Goal: Information Seeking & Learning: Learn about a topic

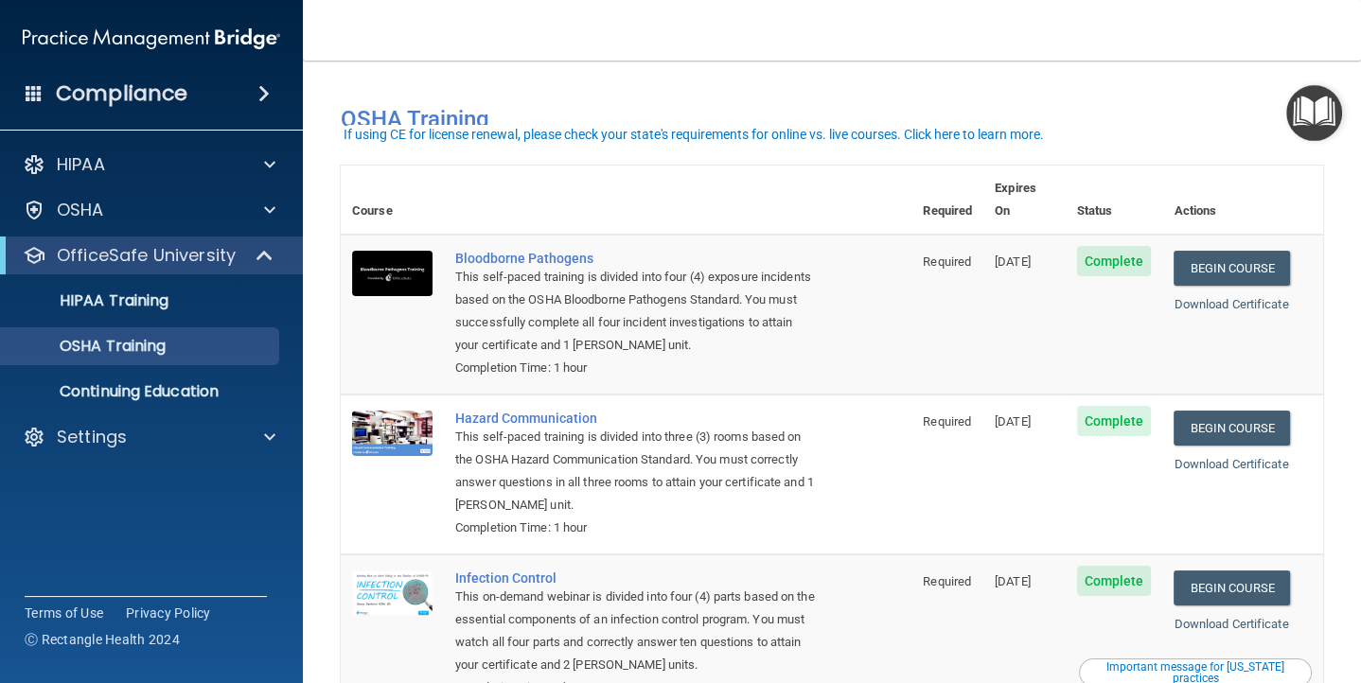
scroll to position [15, 0]
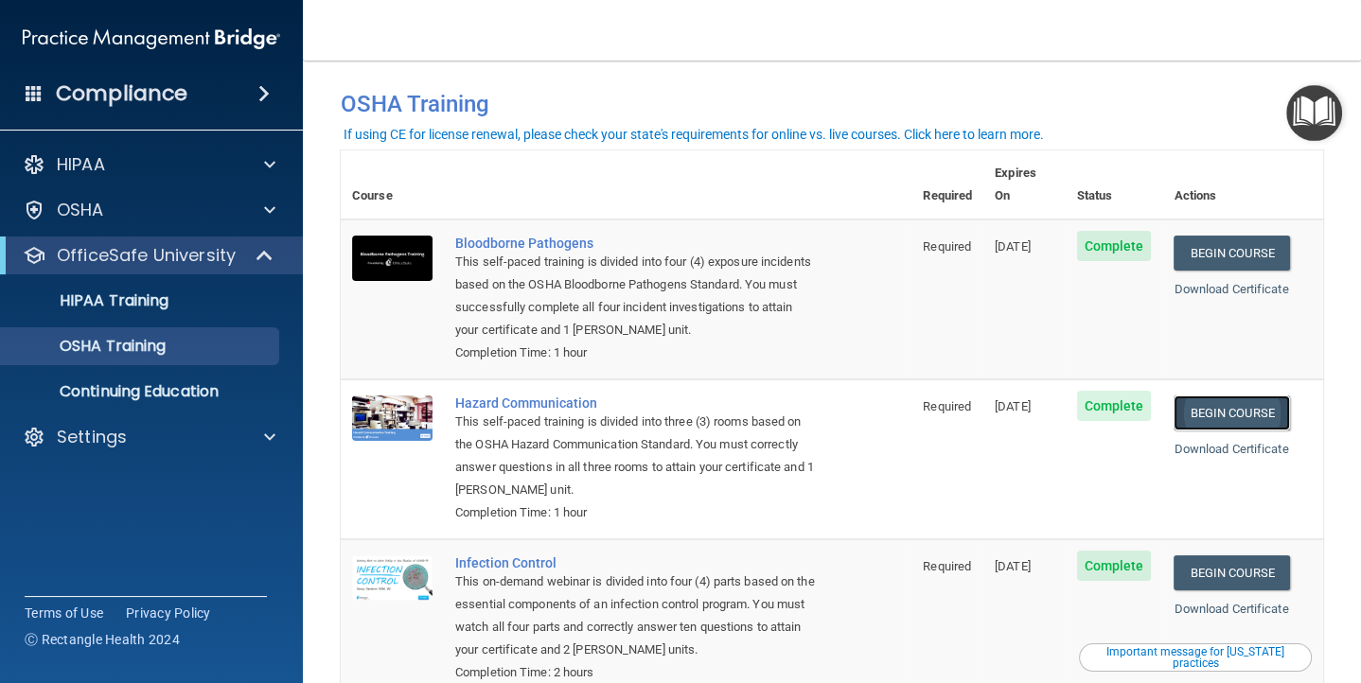
click at [1244, 396] on link "Begin Course" at bounding box center [1231, 413] width 115 height 35
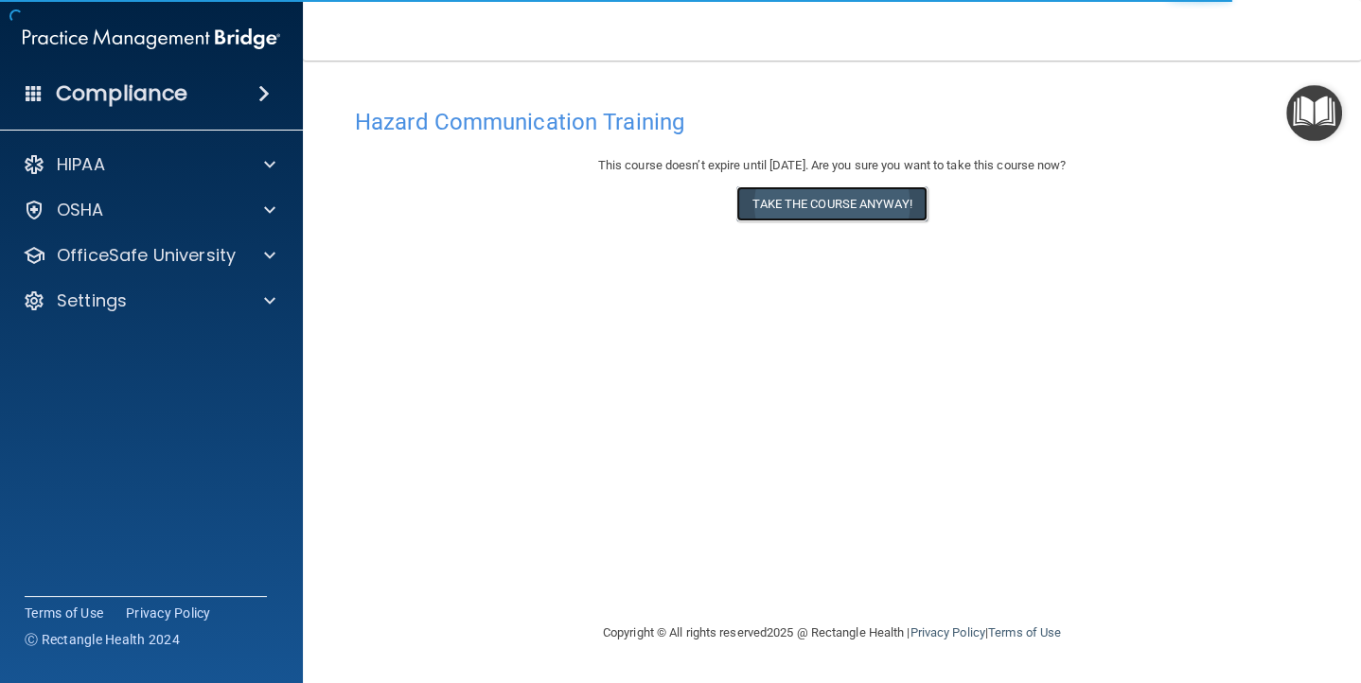
click at [804, 205] on button "Take the course anyway!" at bounding box center [832, 203] width 190 height 35
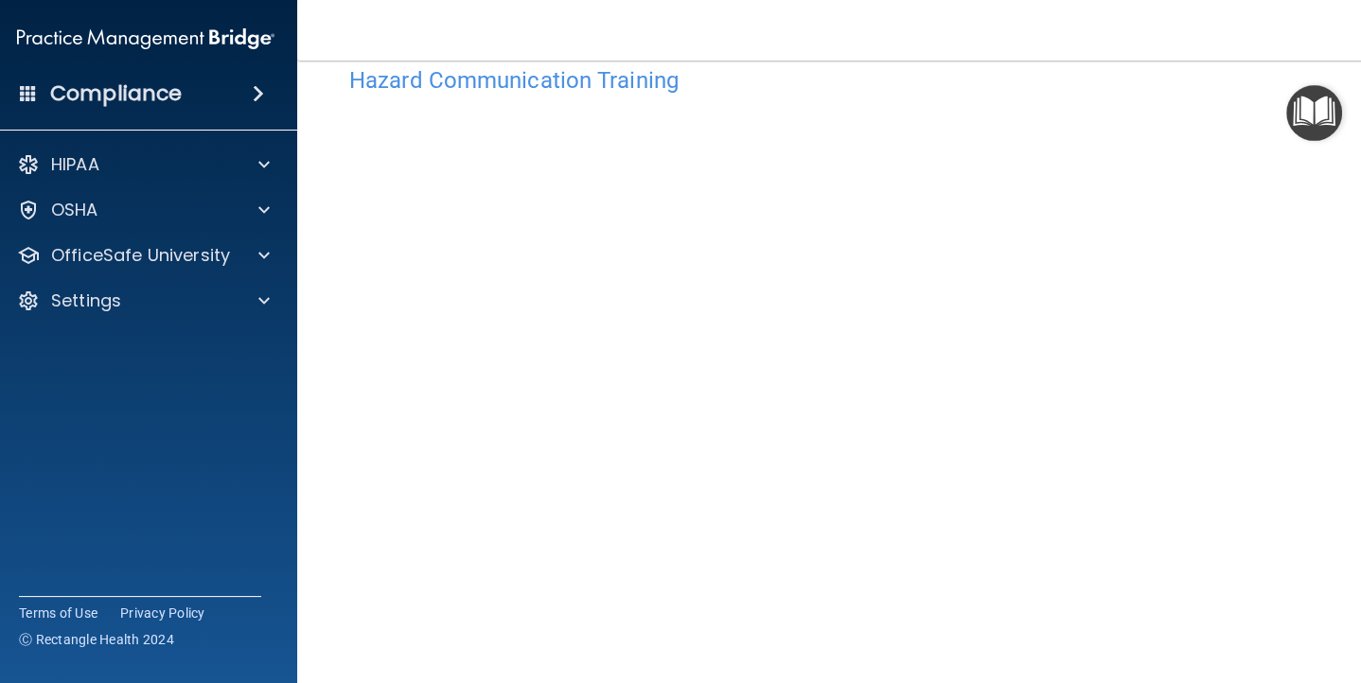
scroll to position [13, 0]
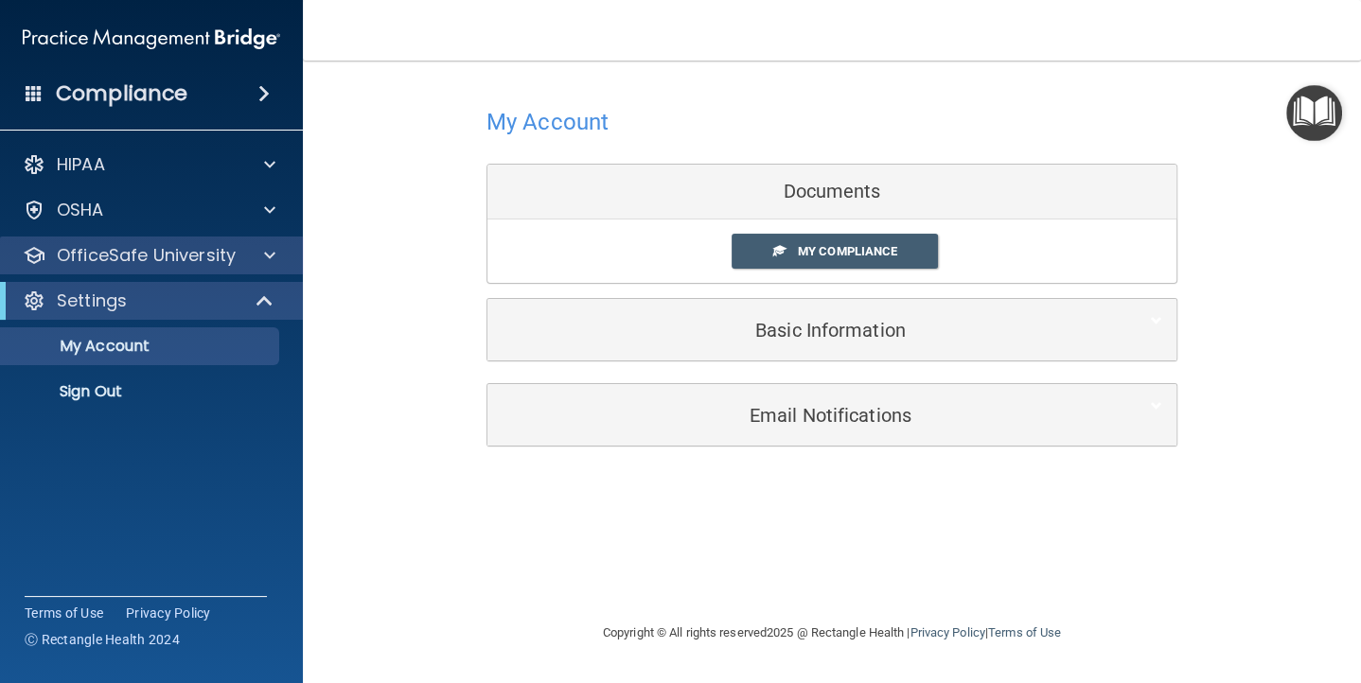
click at [240, 243] on div "OfficeSafe University" at bounding box center [152, 256] width 304 height 38
click at [257, 257] on div at bounding box center [266, 255] width 47 height 23
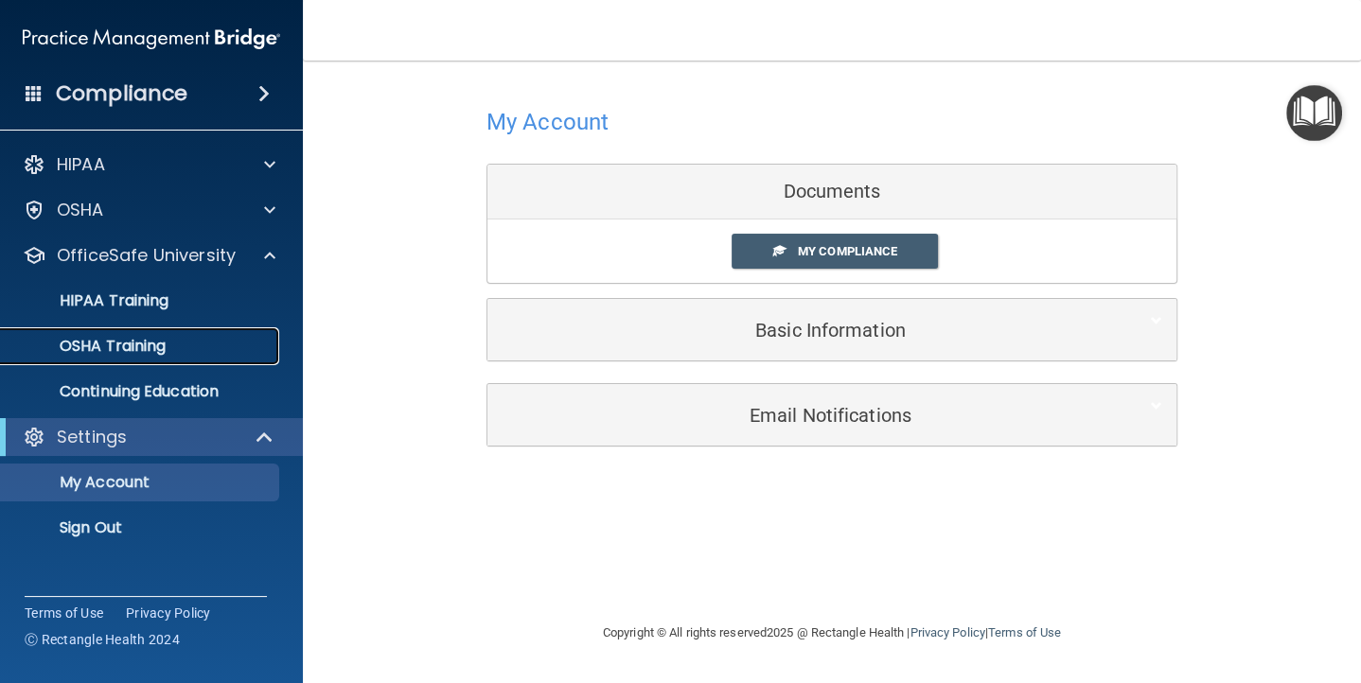
click at [155, 340] on p "OSHA Training" at bounding box center [88, 346] width 153 height 19
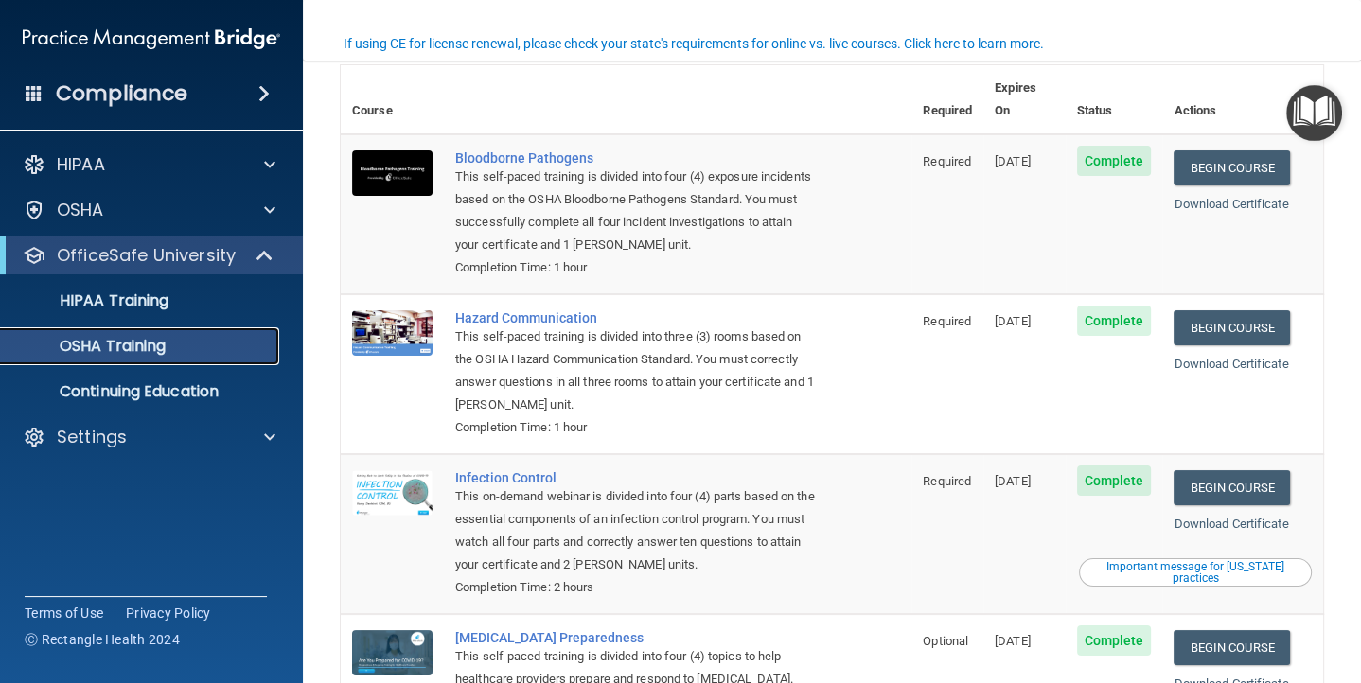
scroll to position [130, 0]
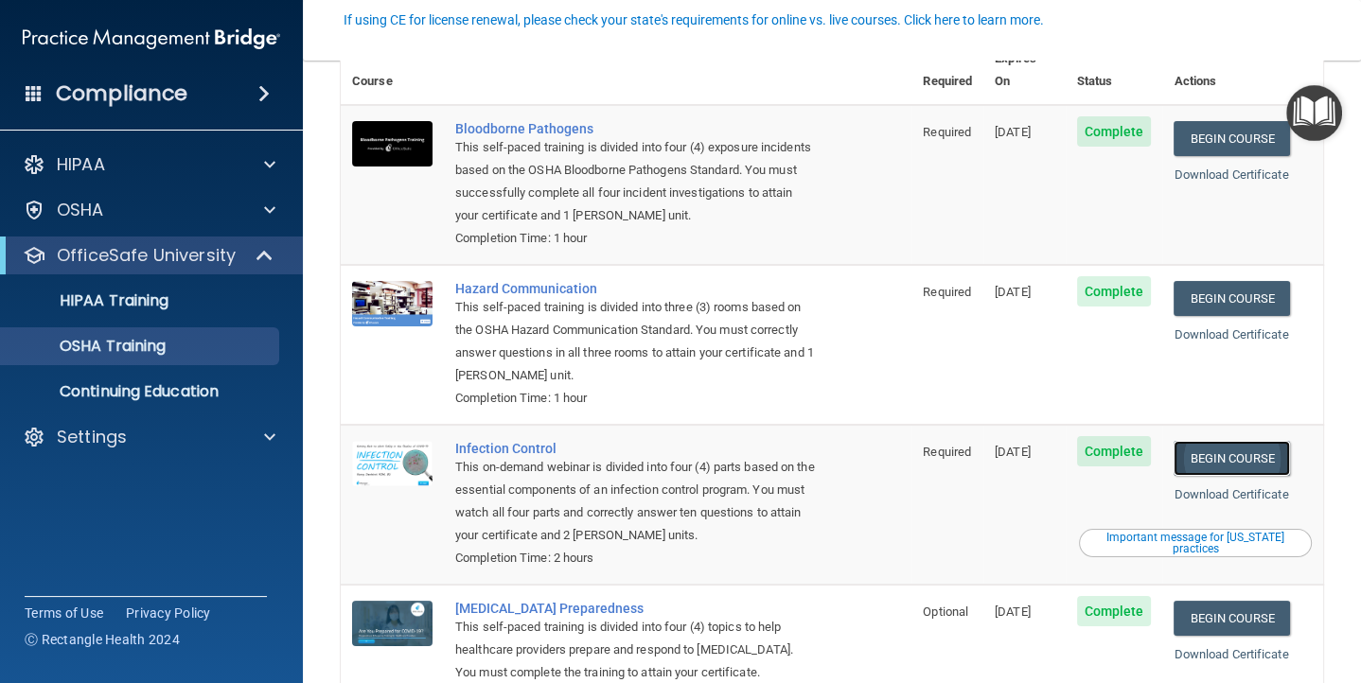
click at [1238, 441] on link "Begin Course" at bounding box center [1231, 458] width 115 height 35
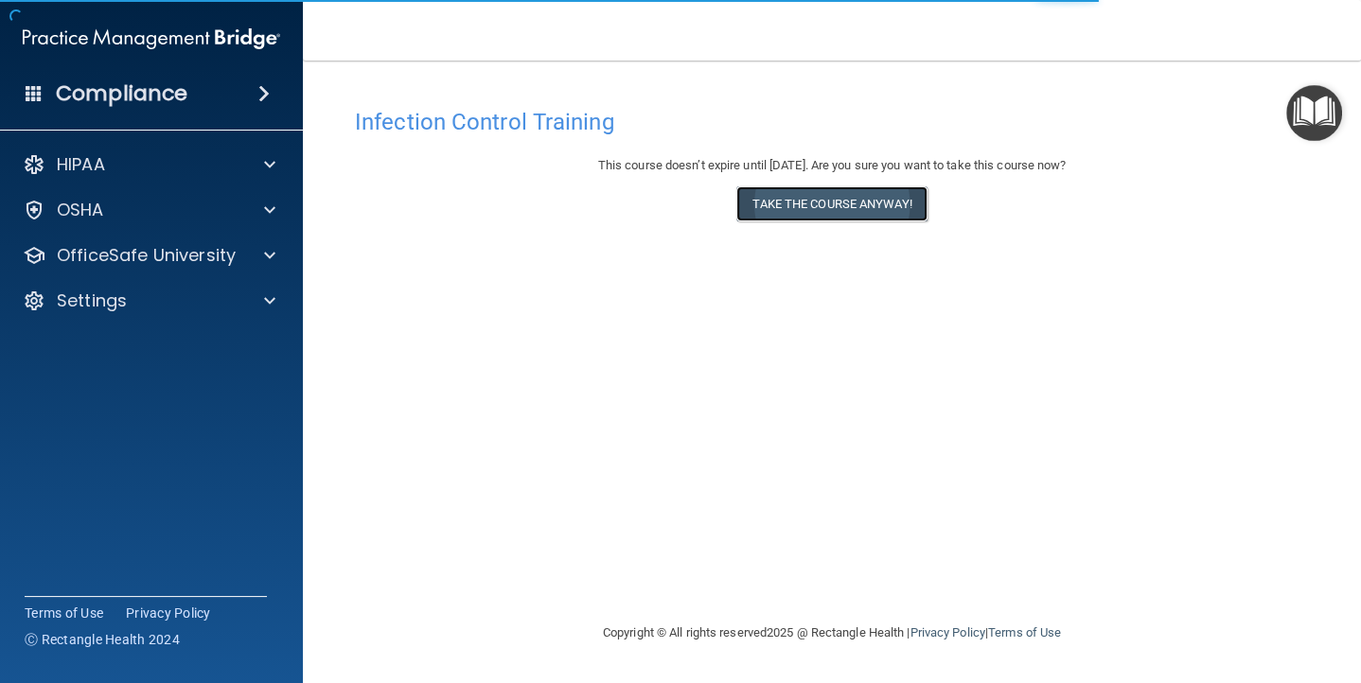
click at [826, 196] on button "Take the course anyway!" at bounding box center [832, 203] width 190 height 35
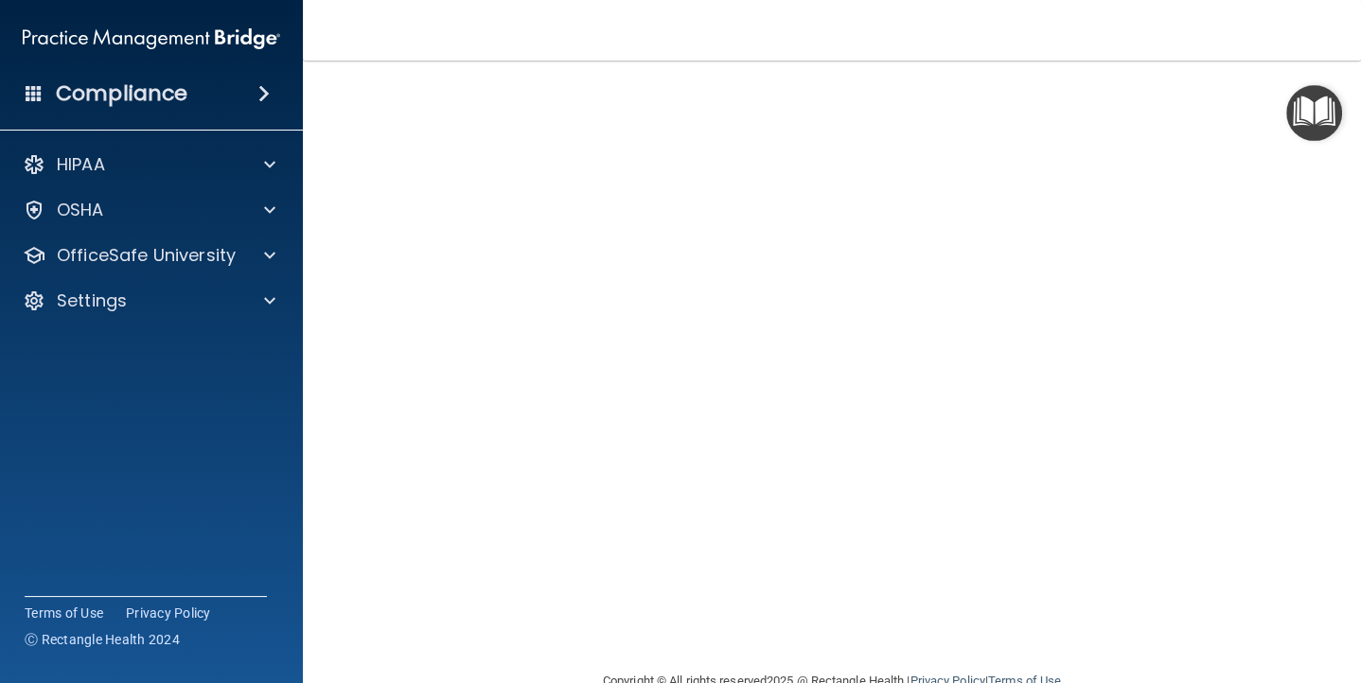
scroll to position [73, 0]
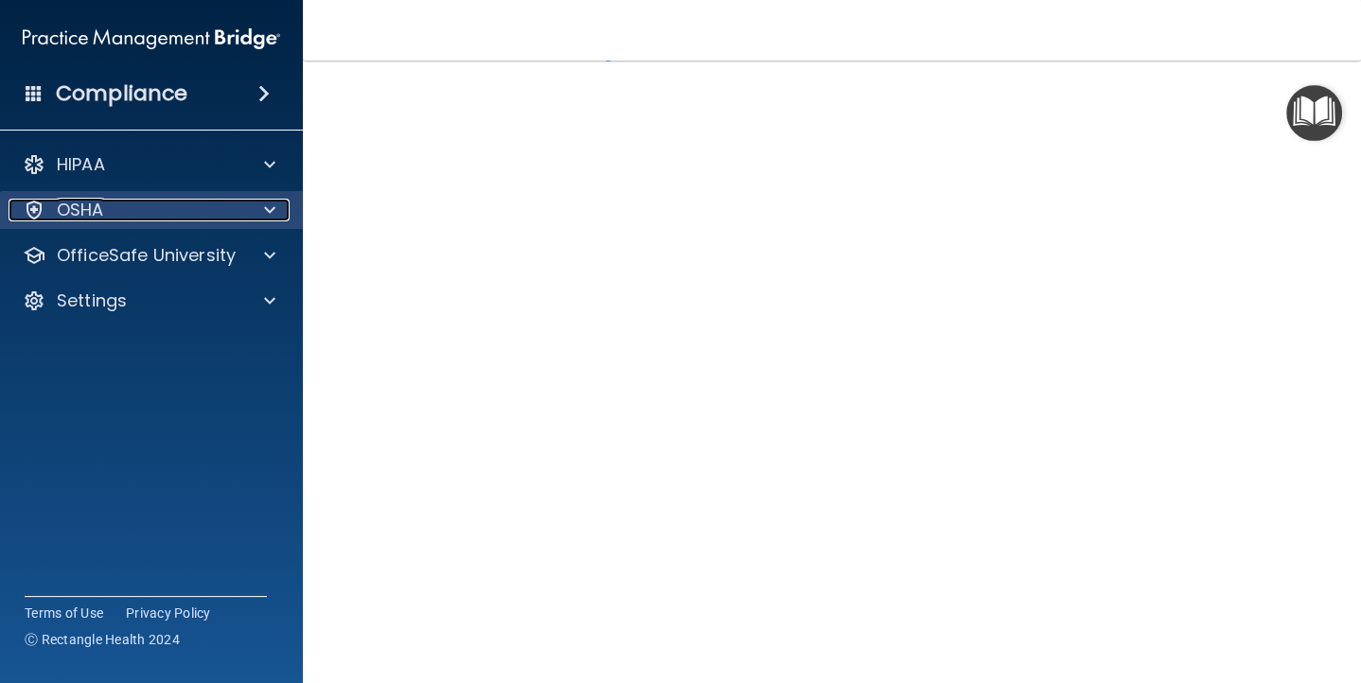
click at [123, 218] on div "OSHA" at bounding box center [126, 210] width 235 height 23
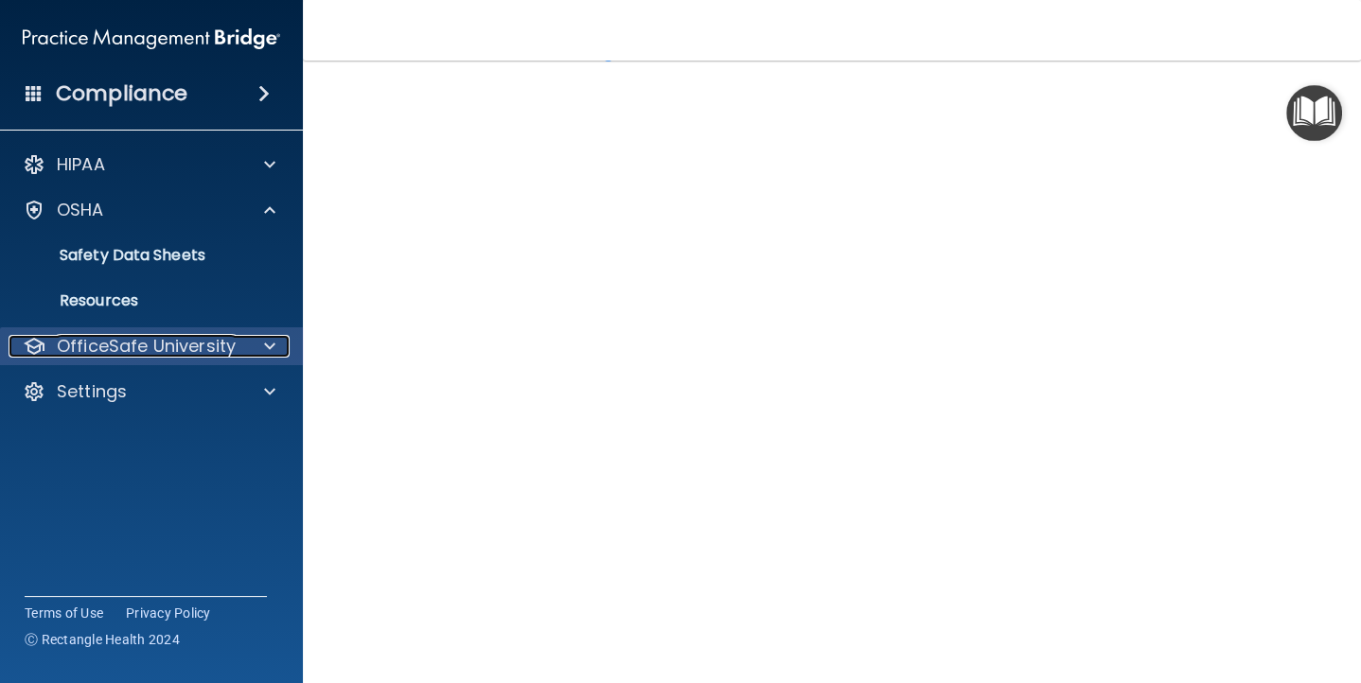
click at [130, 355] on p "OfficeSafe University" at bounding box center [146, 346] width 179 height 23
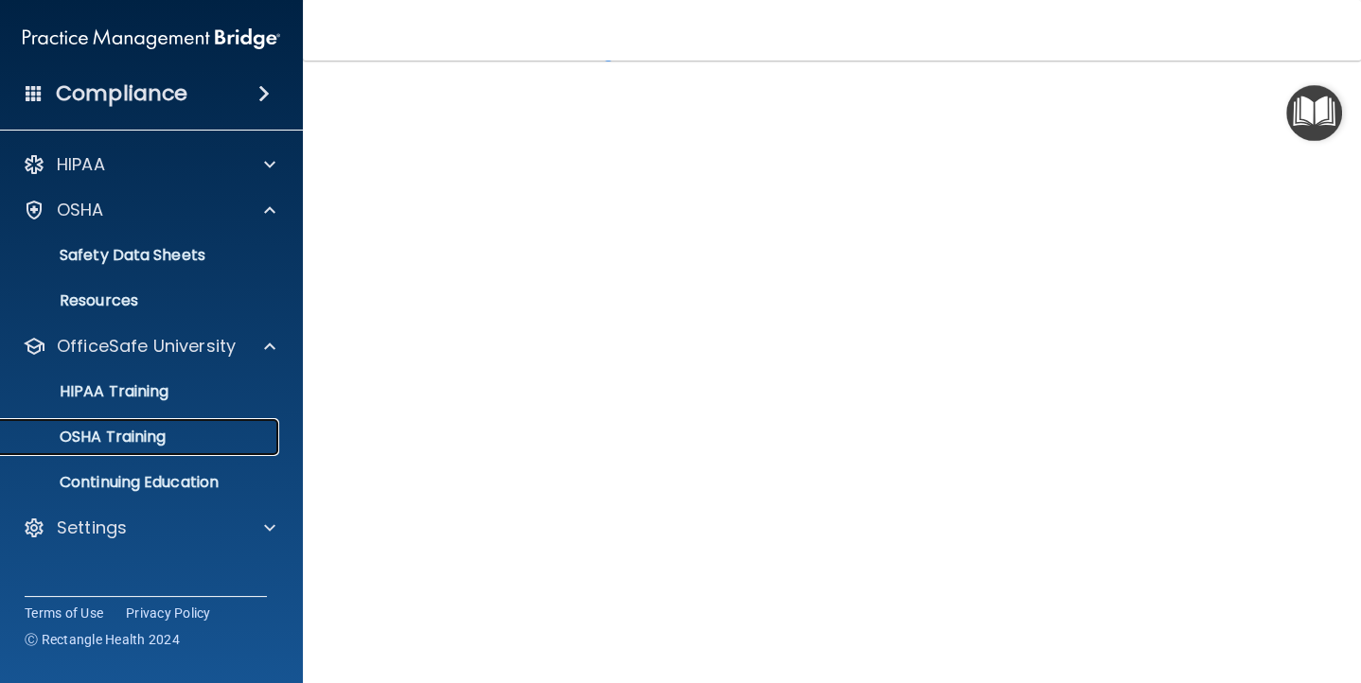
click at [133, 437] on p "OSHA Training" at bounding box center [88, 437] width 153 height 19
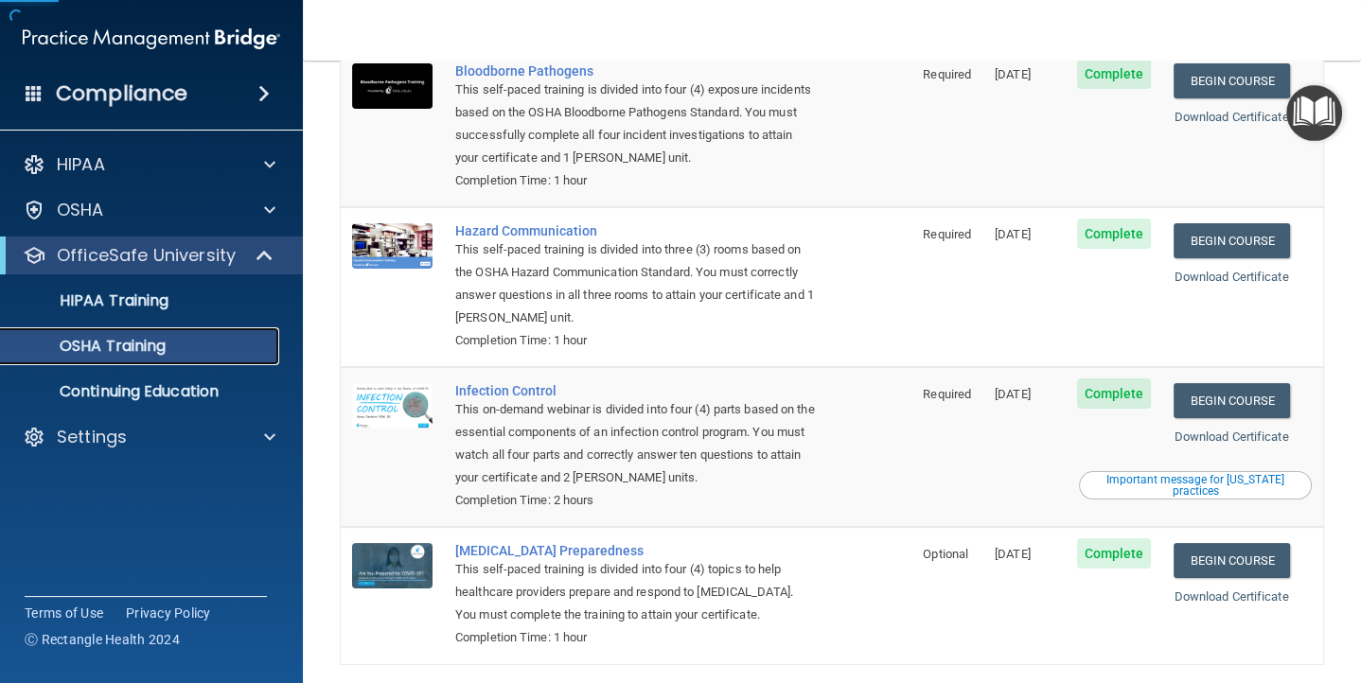
scroll to position [241, 0]
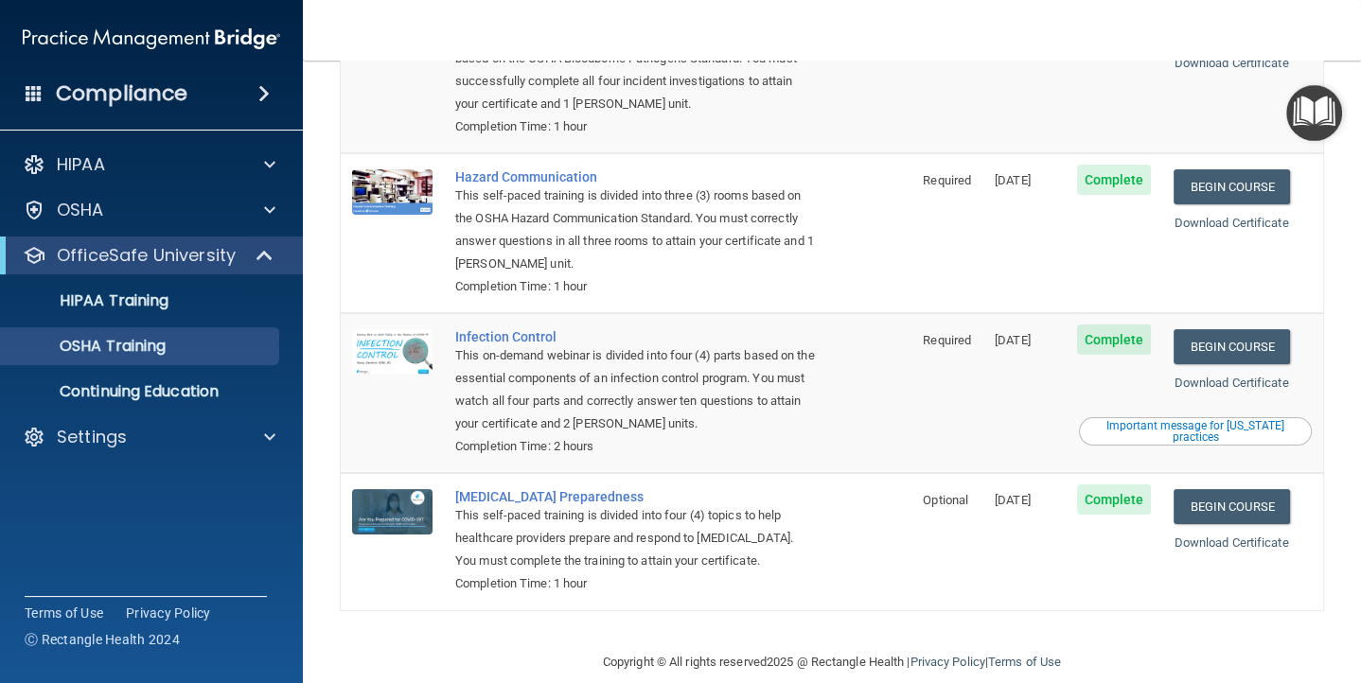
click at [1136, 485] on span "Complete" at bounding box center [1114, 500] width 75 height 30
click at [1248, 489] on link "Begin Course" at bounding box center [1231, 506] width 115 height 35
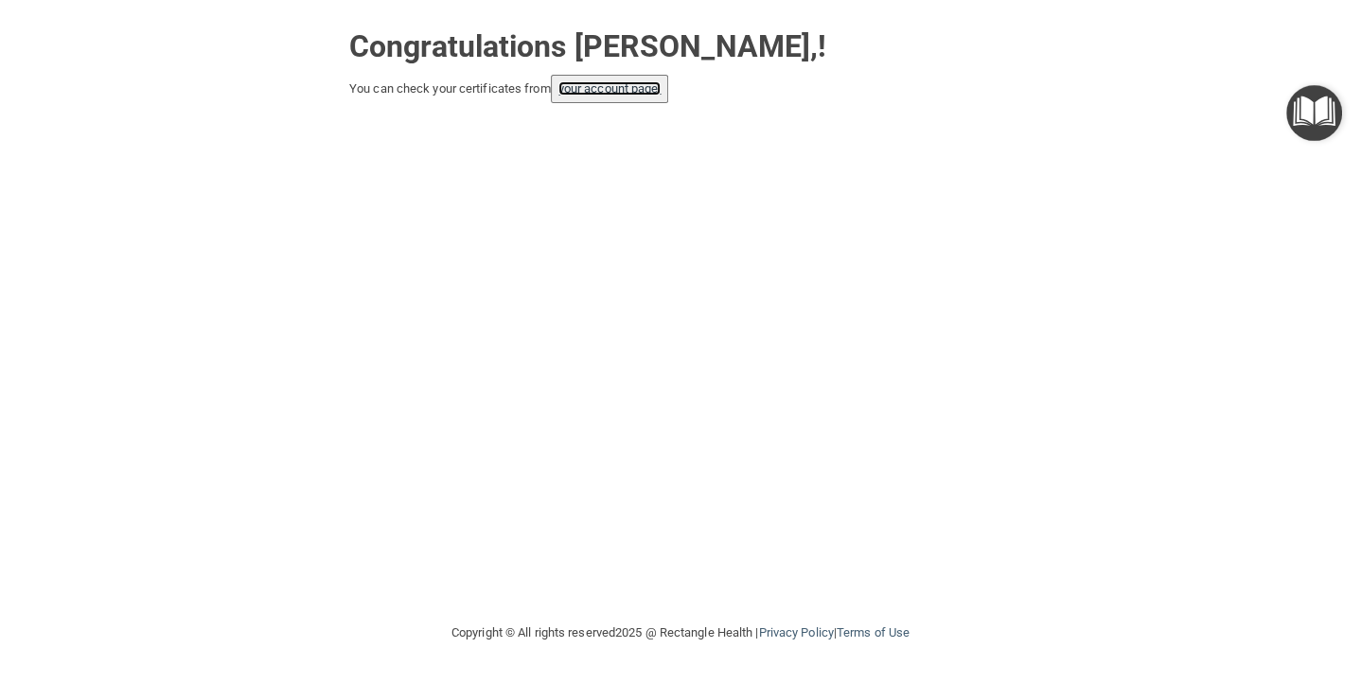
click at [622, 81] on link "your account page!" at bounding box center [610, 88] width 103 height 14
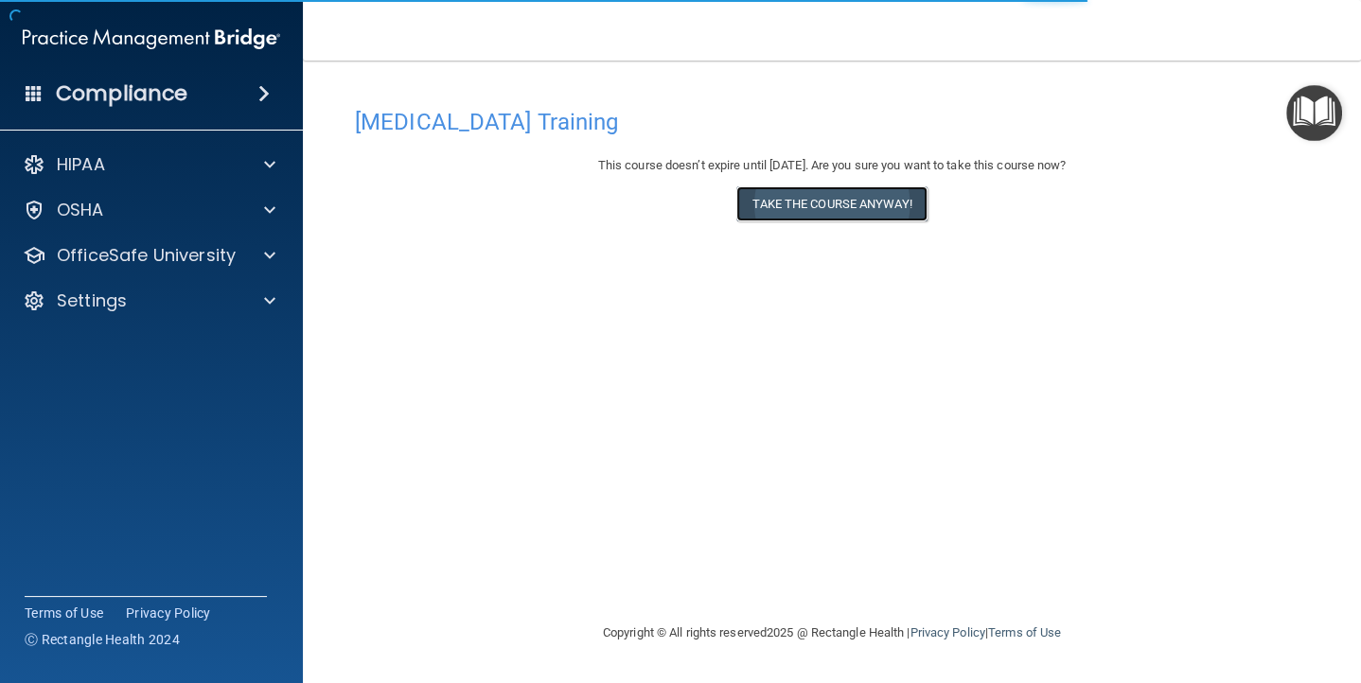
click at [862, 204] on button "Take the course anyway!" at bounding box center [832, 203] width 190 height 35
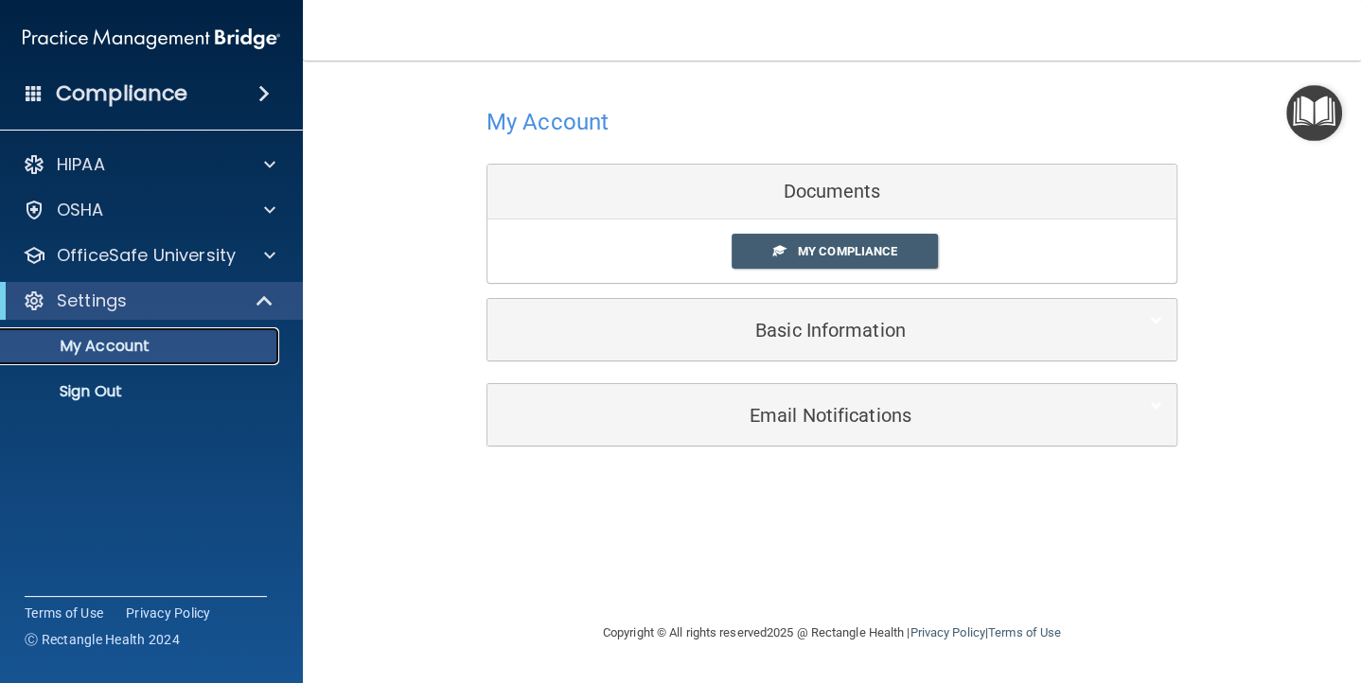
click at [157, 354] on p "My Account" at bounding box center [141, 346] width 258 height 19
click at [858, 244] on span "My Compliance" at bounding box center [847, 251] width 99 height 14
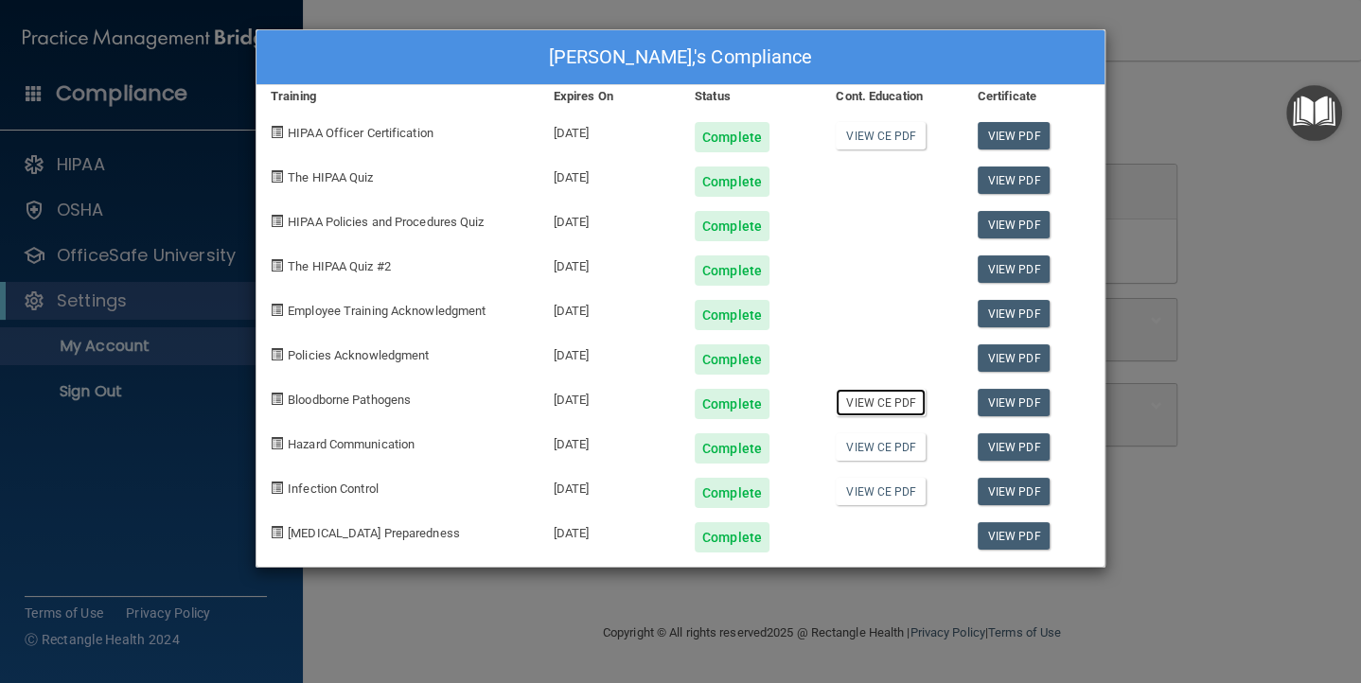
click at [892, 395] on link "View CE PDF" at bounding box center [881, 402] width 90 height 27
click at [869, 405] on link "View CE PDF" at bounding box center [881, 402] width 90 height 27
click at [888, 446] on link "View CE PDF" at bounding box center [881, 447] width 90 height 27
click at [879, 489] on link "View CE PDF" at bounding box center [881, 491] width 90 height 27
click at [1021, 128] on link "View PDF" at bounding box center [1014, 135] width 73 height 27
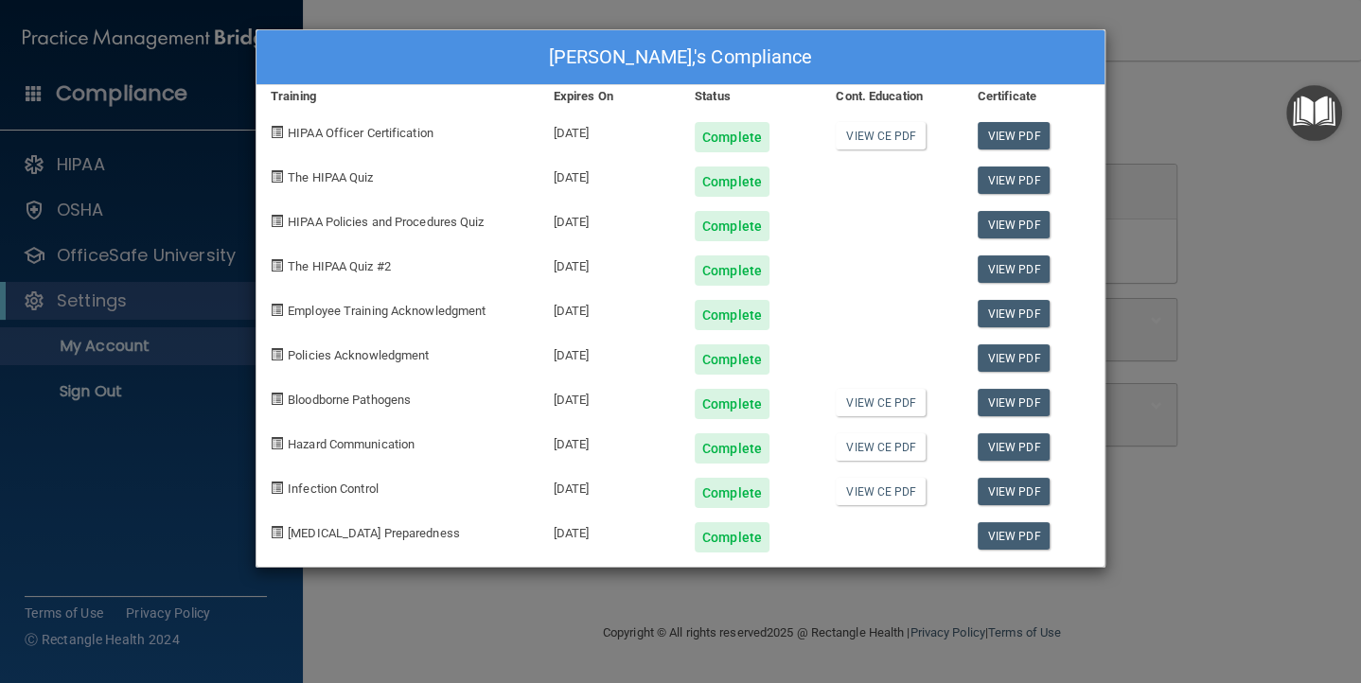
click at [143, 250] on div "Jeanette L Murray,'s Compliance Training Expires On Status Cont. Education Cert…" at bounding box center [680, 341] width 1361 height 683
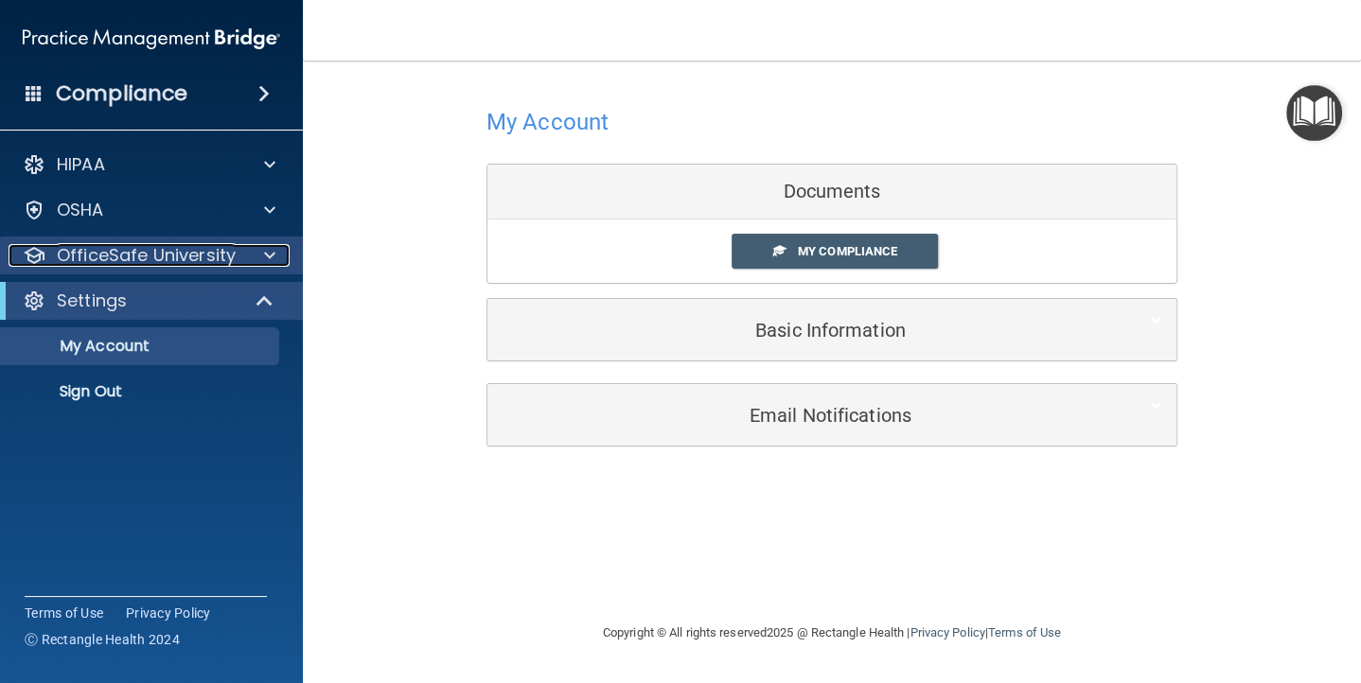
click at [143, 253] on p "OfficeSafe University" at bounding box center [146, 255] width 179 height 23
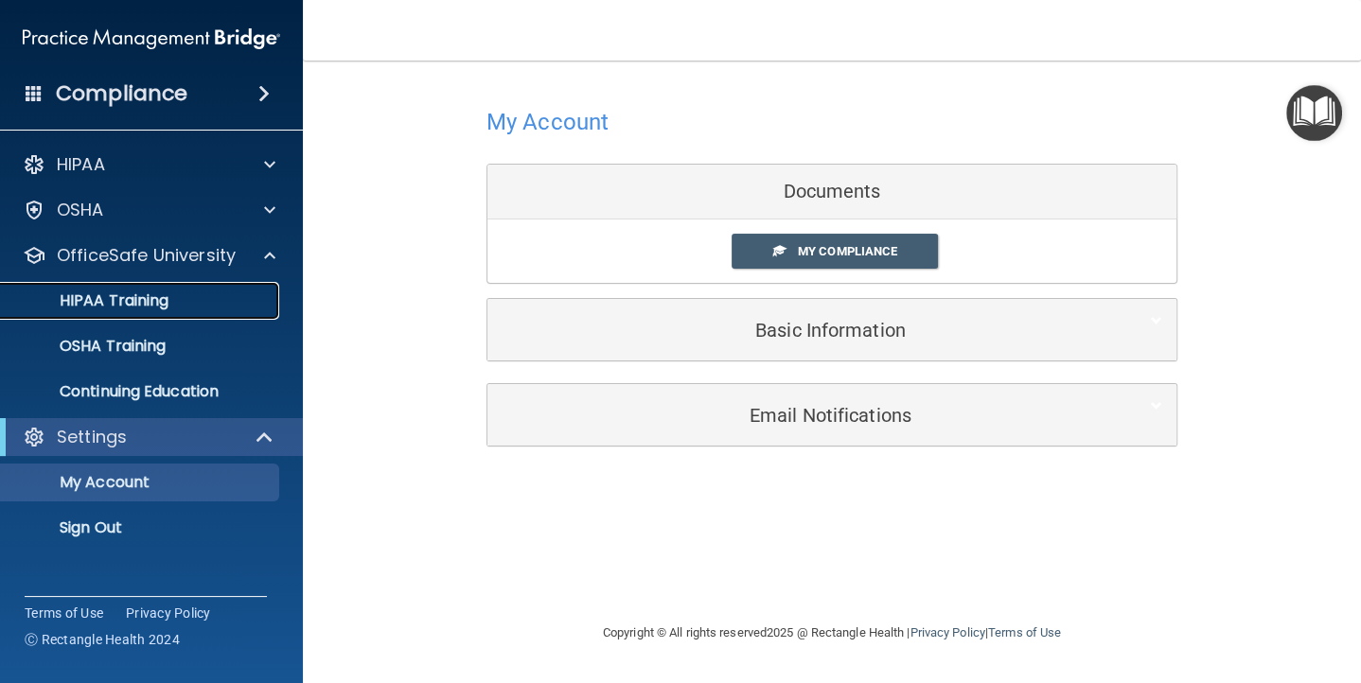
click at [128, 297] on p "HIPAA Training" at bounding box center [90, 301] width 156 height 19
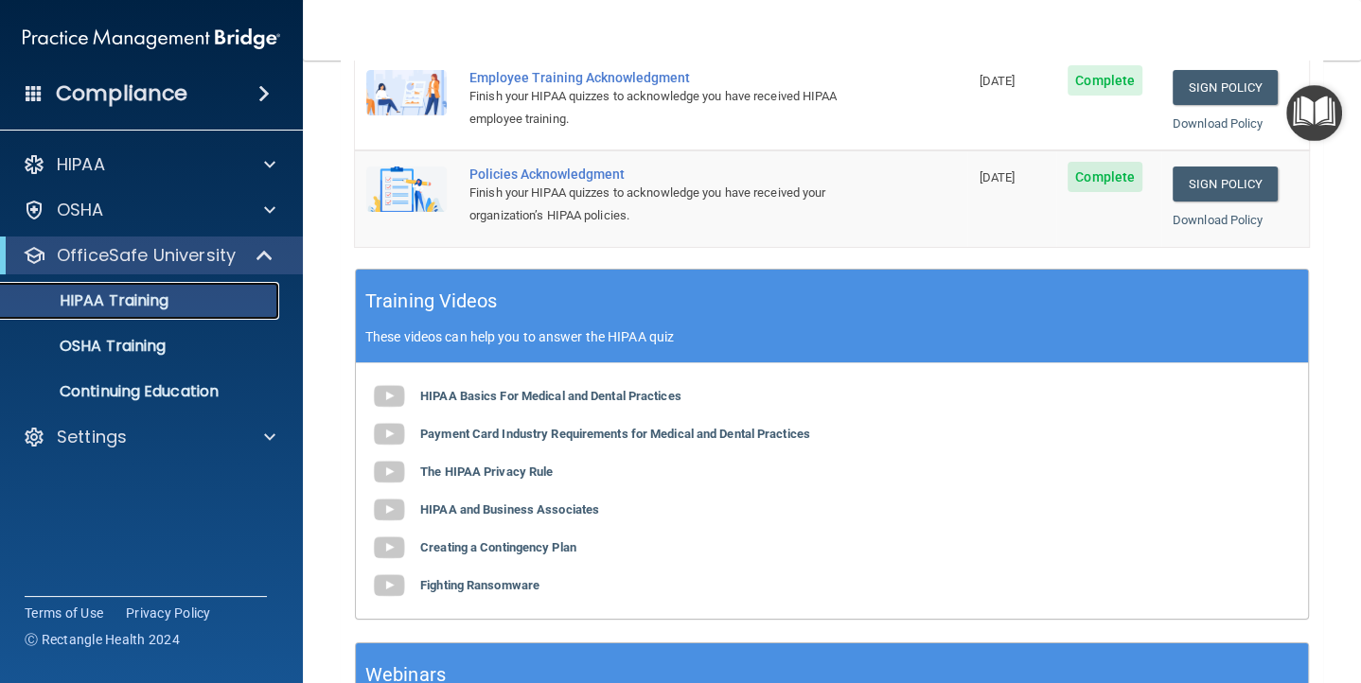
scroll to position [570, 0]
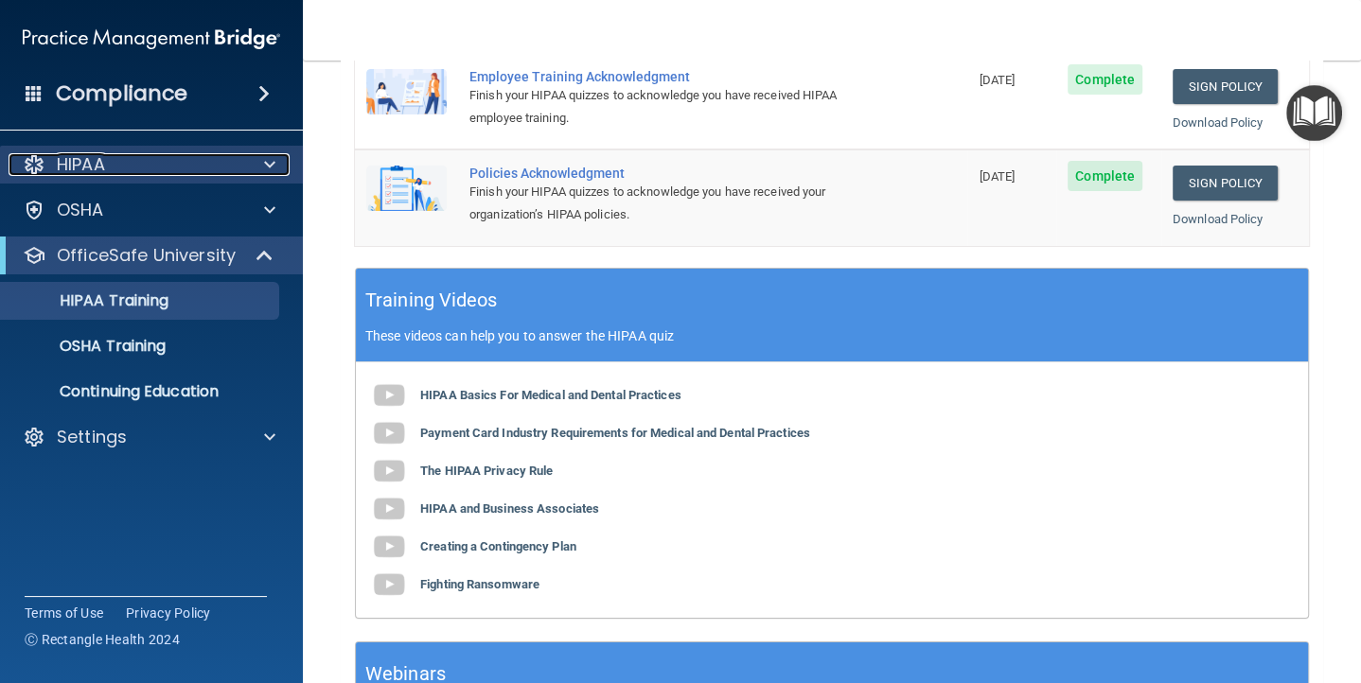
click at [227, 165] on div "HIPAA" at bounding box center [126, 164] width 235 height 23
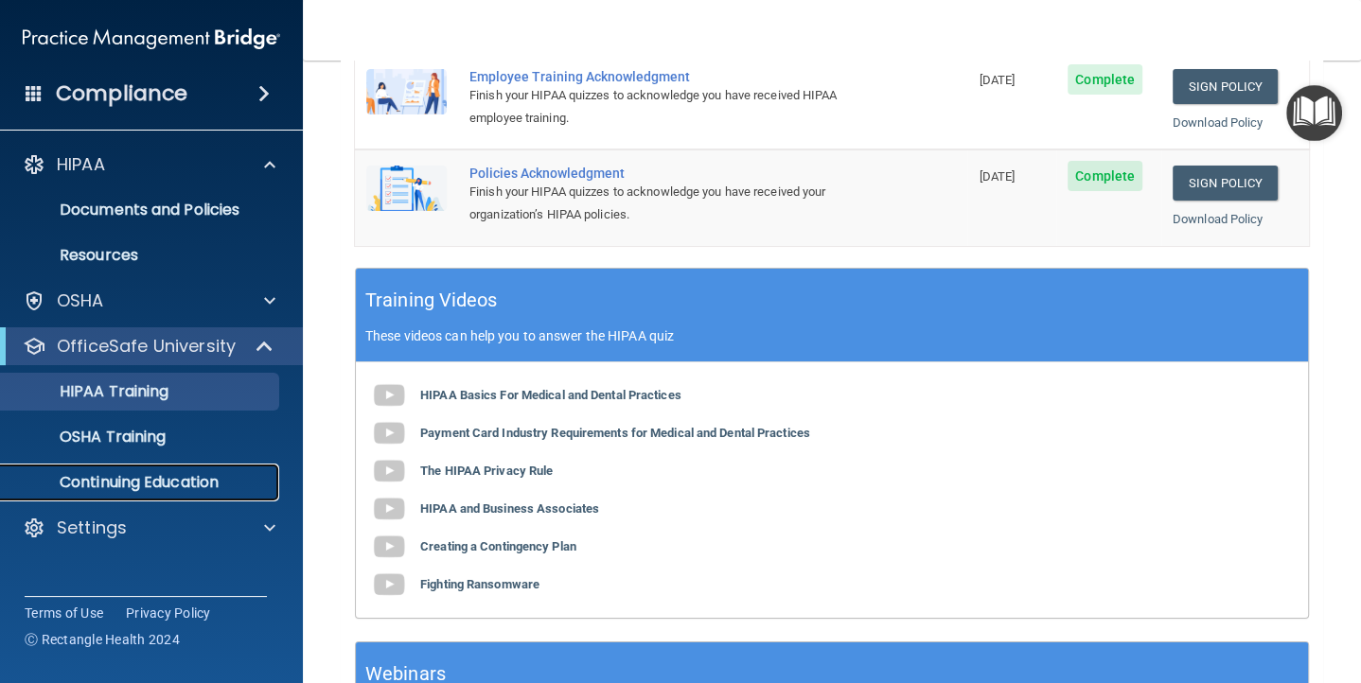
click at [144, 485] on p "Continuing Education" at bounding box center [141, 482] width 258 height 19
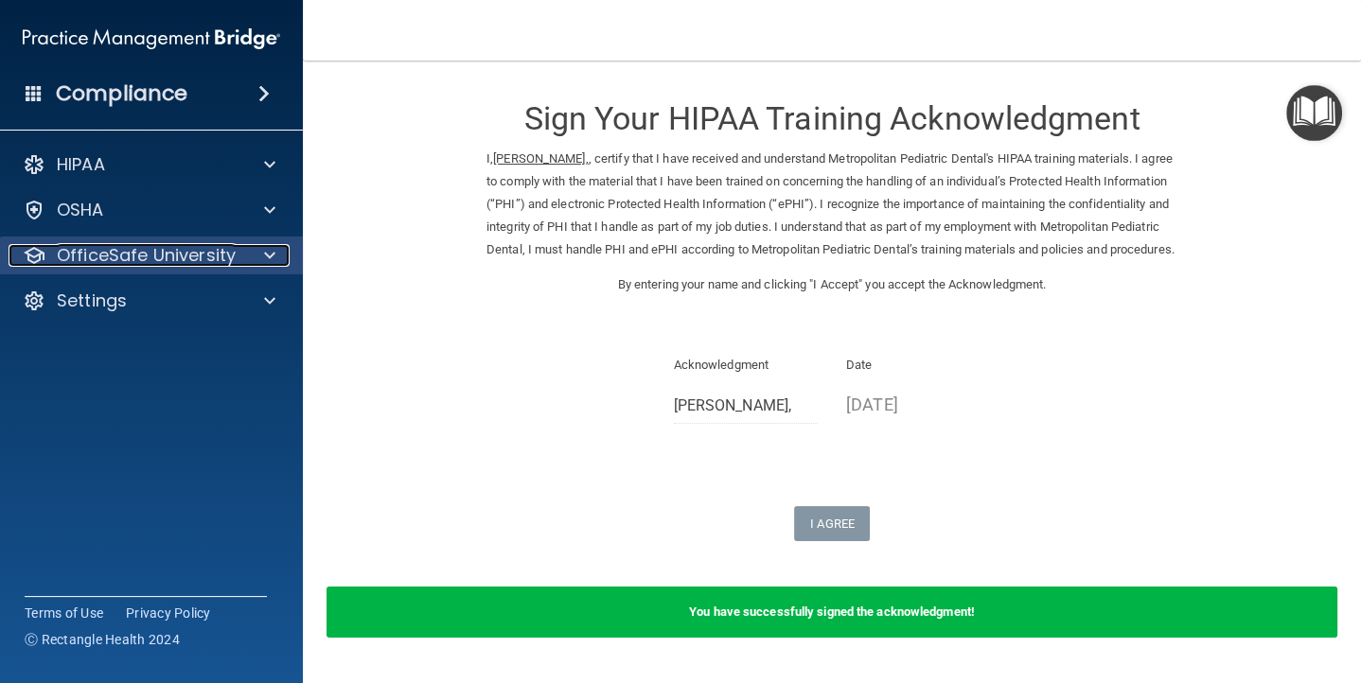
click at [172, 253] on p "OfficeSafe University" at bounding box center [146, 255] width 179 height 23
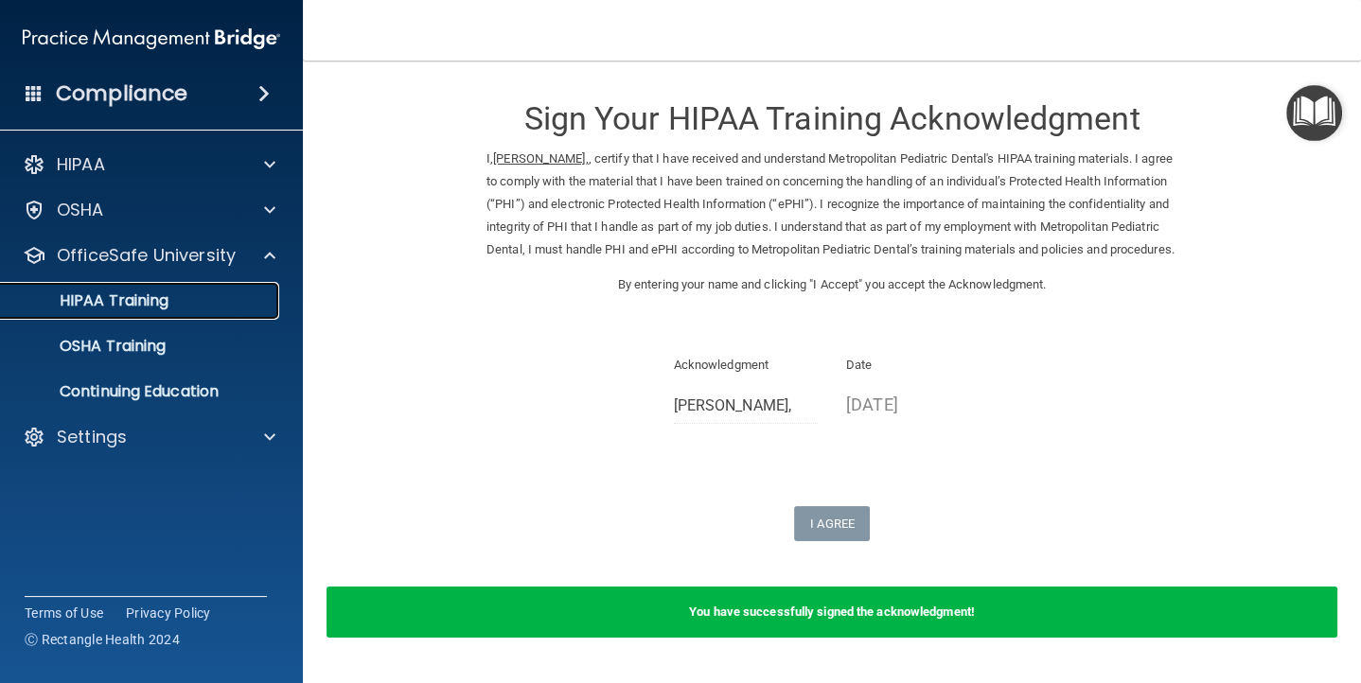
click at [159, 299] on p "HIPAA Training" at bounding box center [90, 301] width 156 height 19
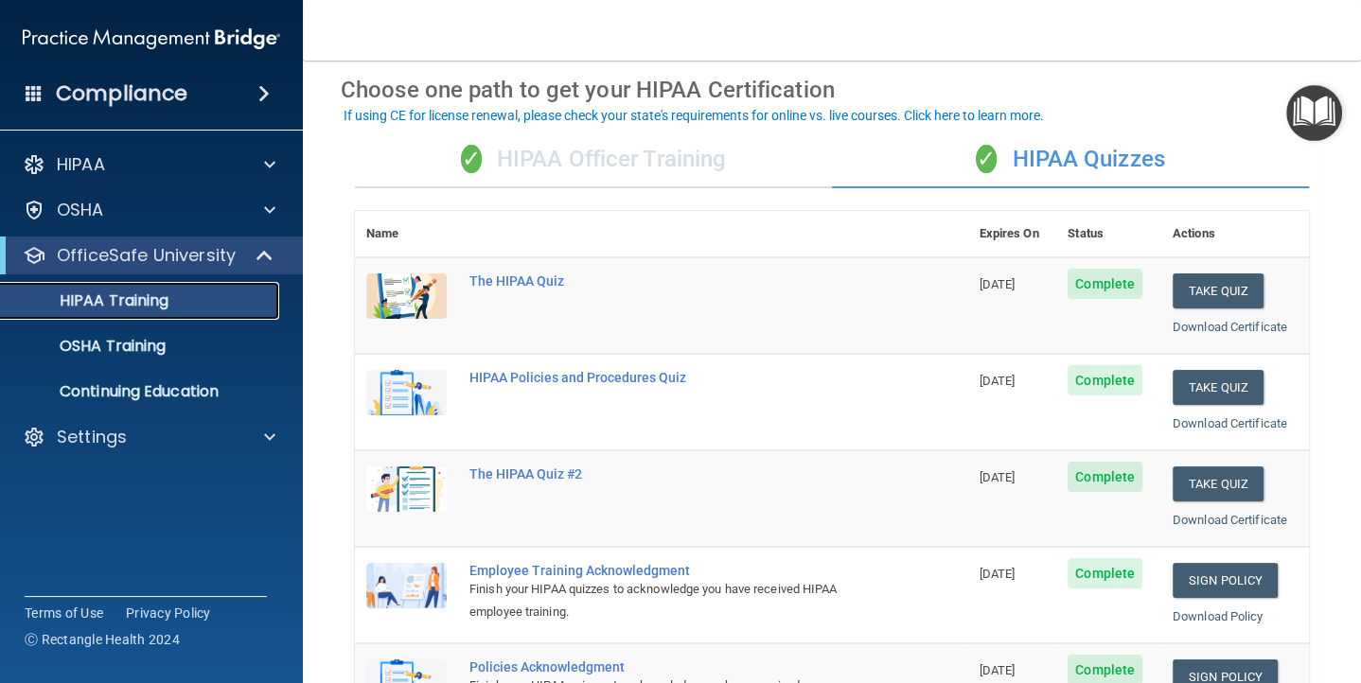
scroll to position [72, 0]
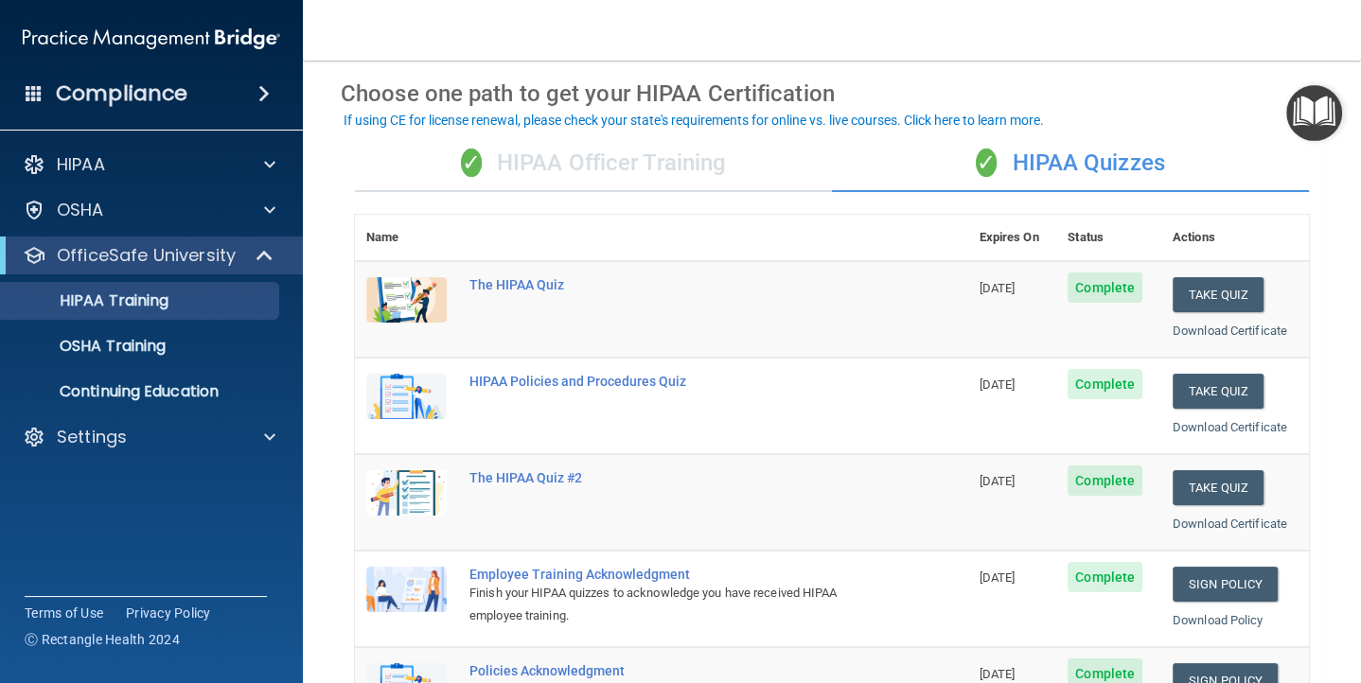
click at [1051, 162] on div "✓ HIPAA Quizzes" at bounding box center [1070, 163] width 477 height 57
click at [684, 159] on div "✓ HIPAA Officer Training" at bounding box center [593, 163] width 477 height 57
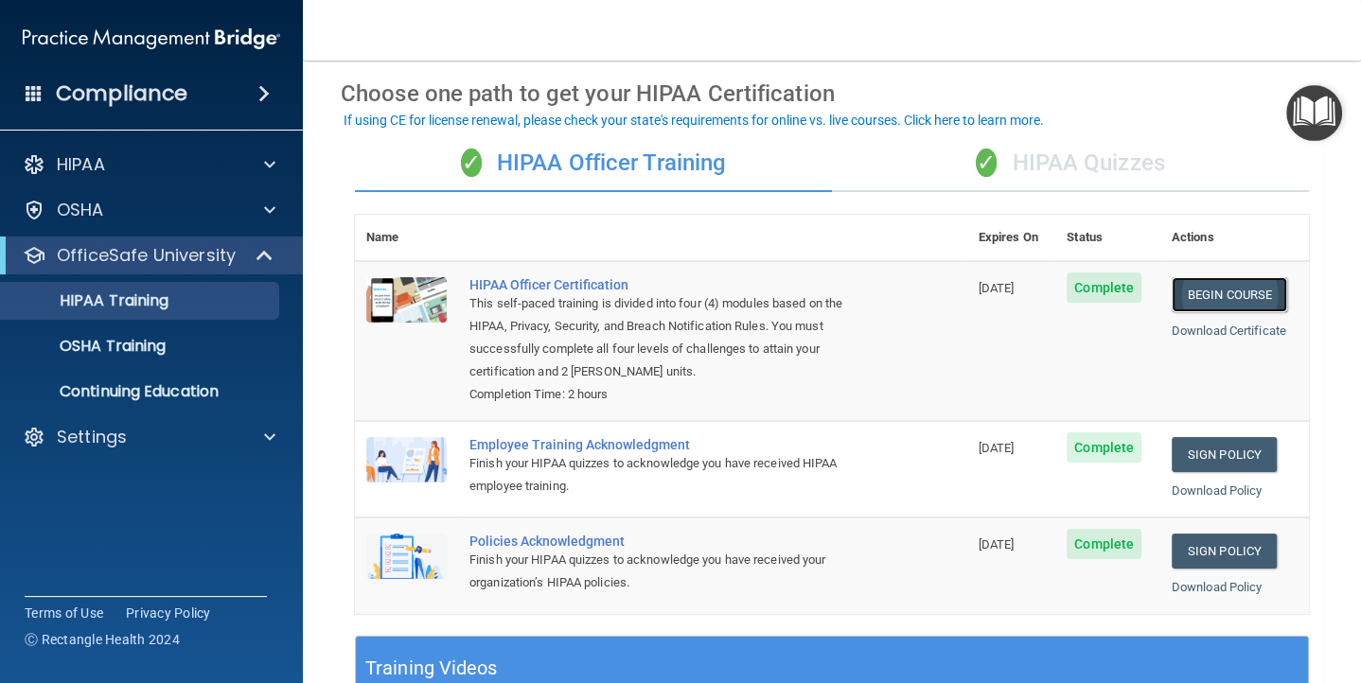
click at [1241, 293] on link "Begin Course" at bounding box center [1229, 294] width 115 height 35
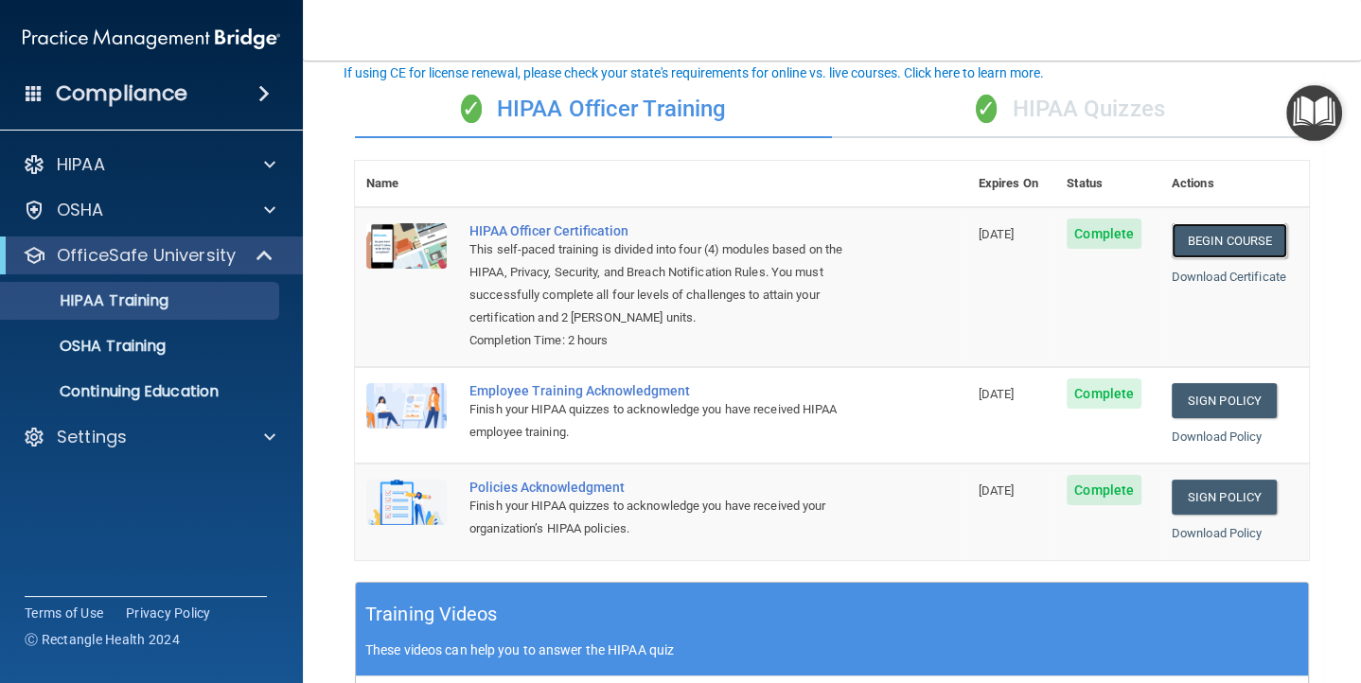
scroll to position [154, 0]
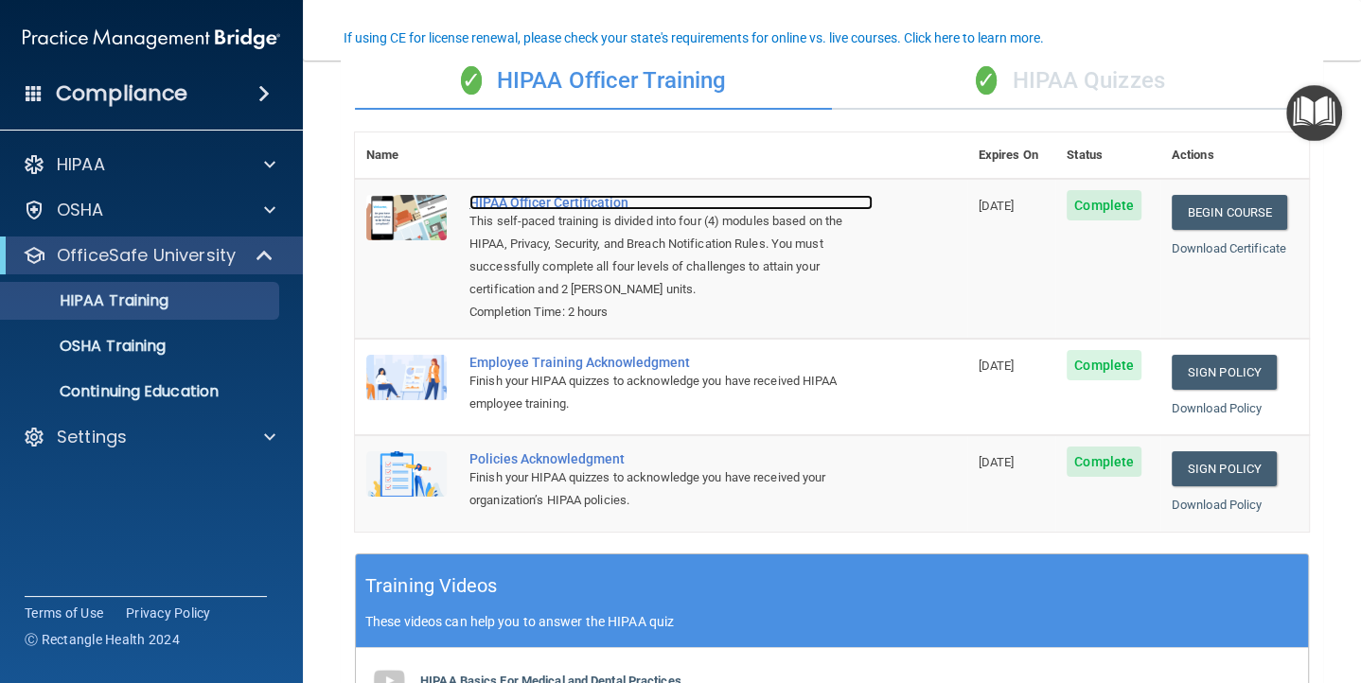
click at [599, 196] on div "HIPAA Officer Certification" at bounding box center [671, 202] width 403 height 15
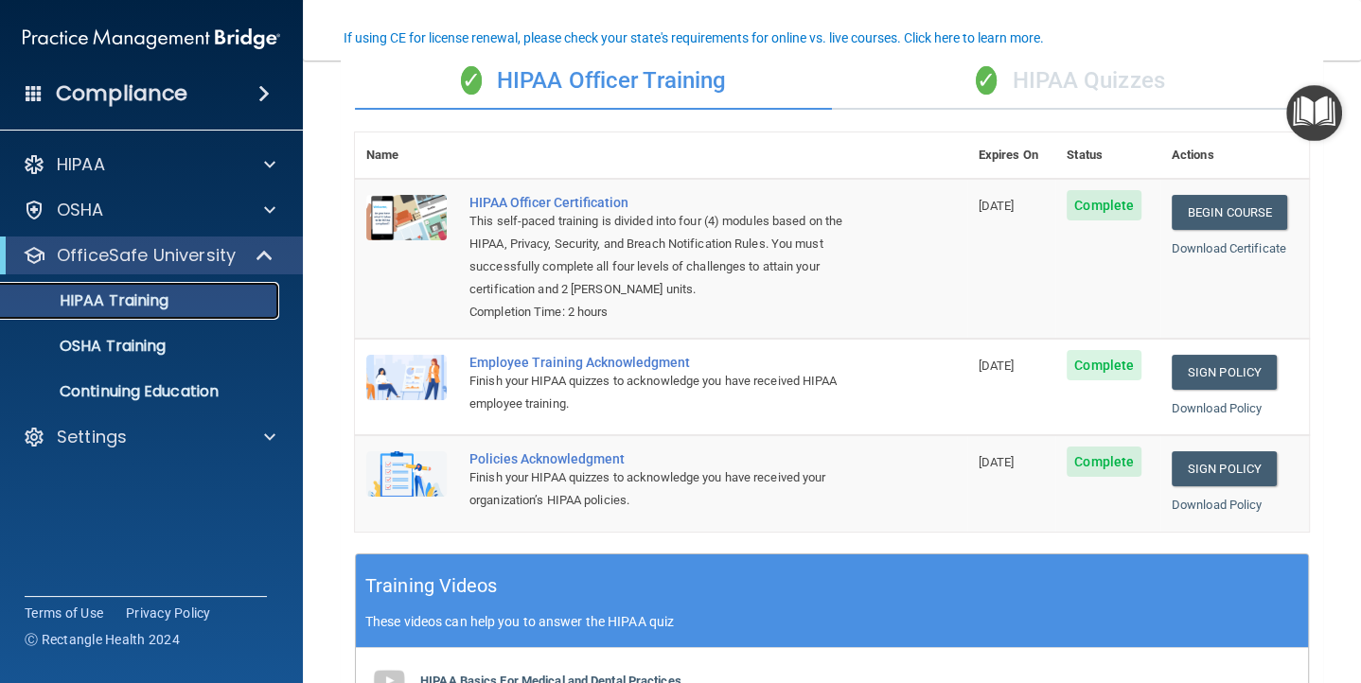
click at [193, 295] on div "HIPAA Training" at bounding box center [141, 301] width 258 height 19
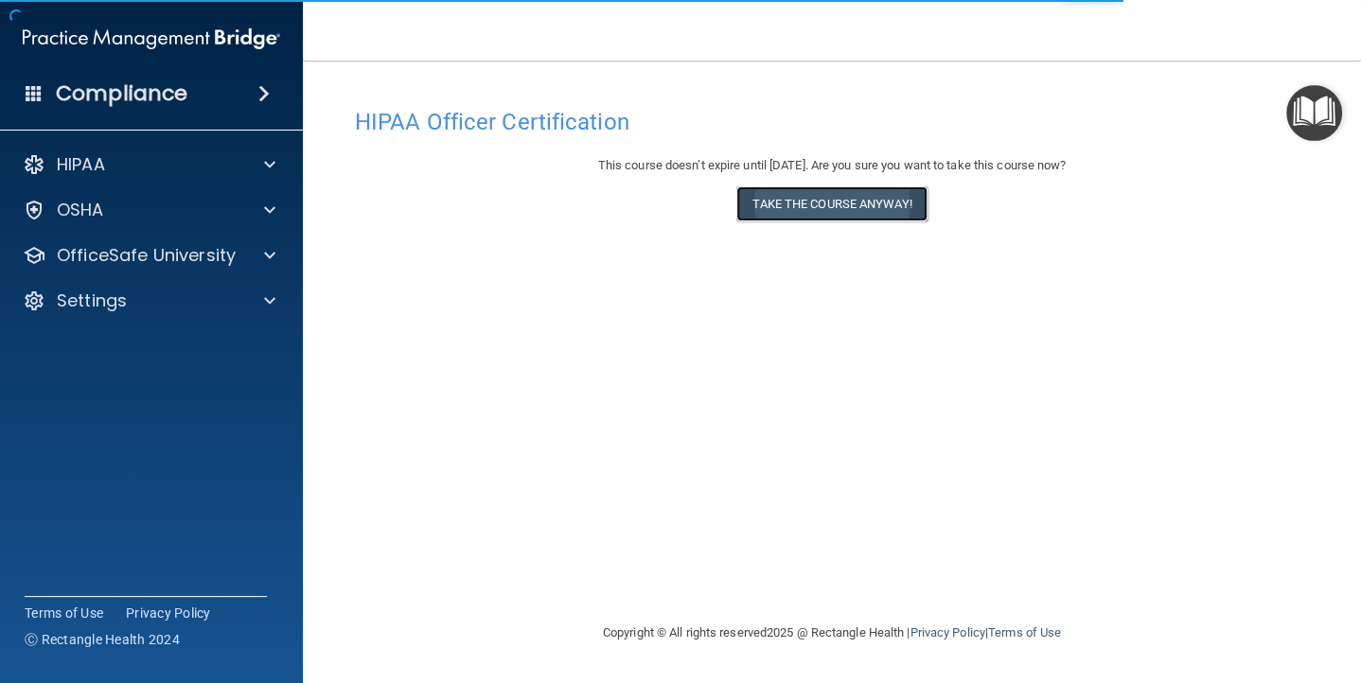
click at [858, 207] on button "Take the course anyway!" at bounding box center [832, 203] width 190 height 35
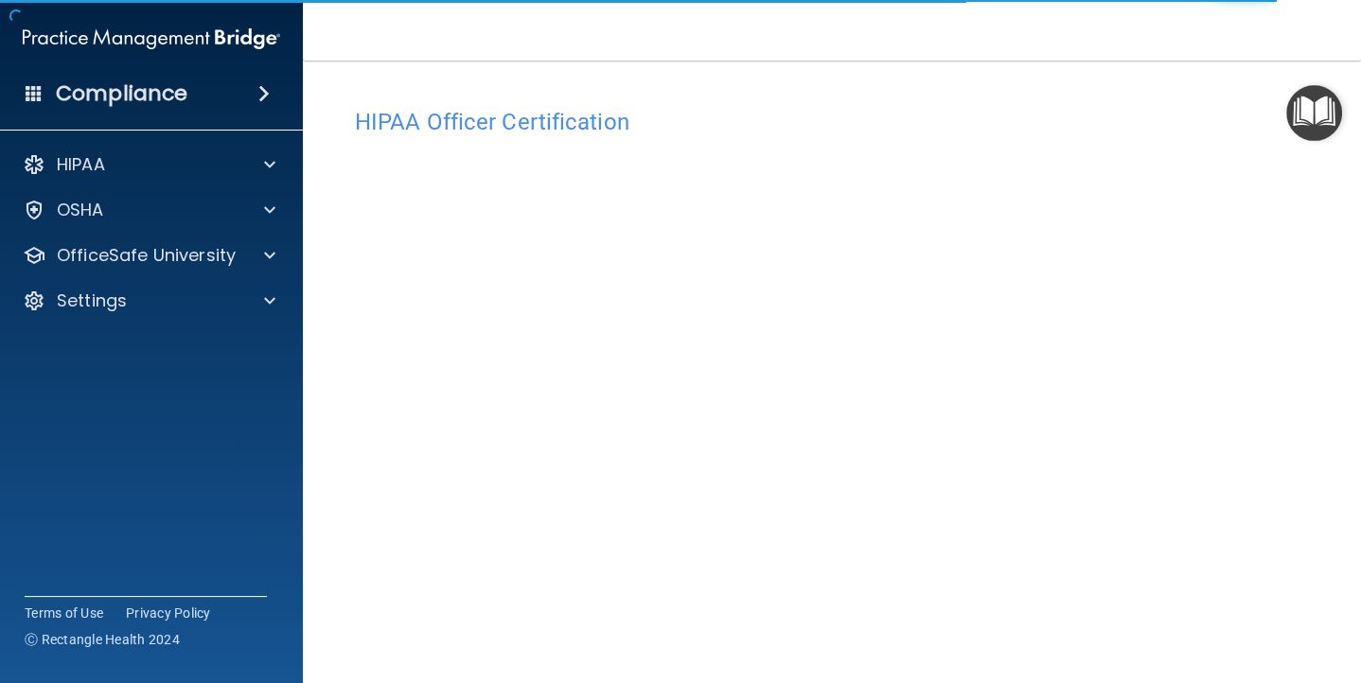
scroll to position [12, 0]
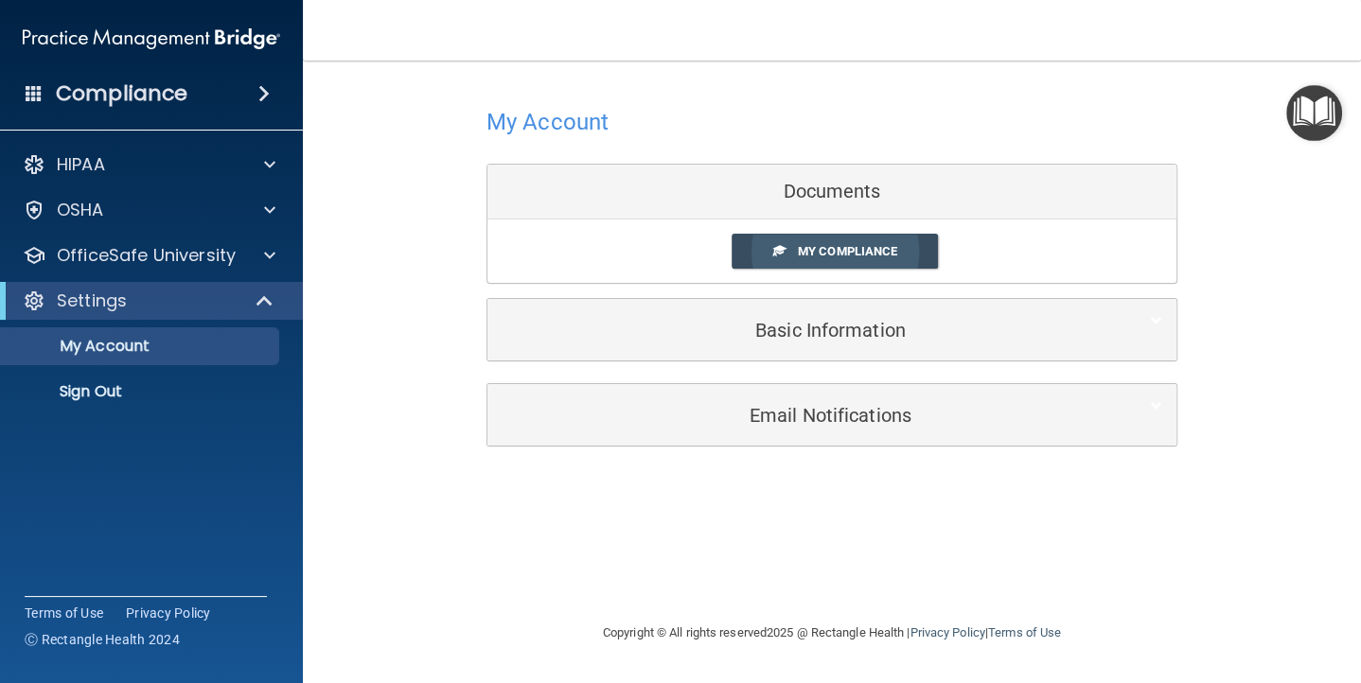
click at [859, 249] on span "My Compliance" at bounding box center [847, 251] width 99 height 14
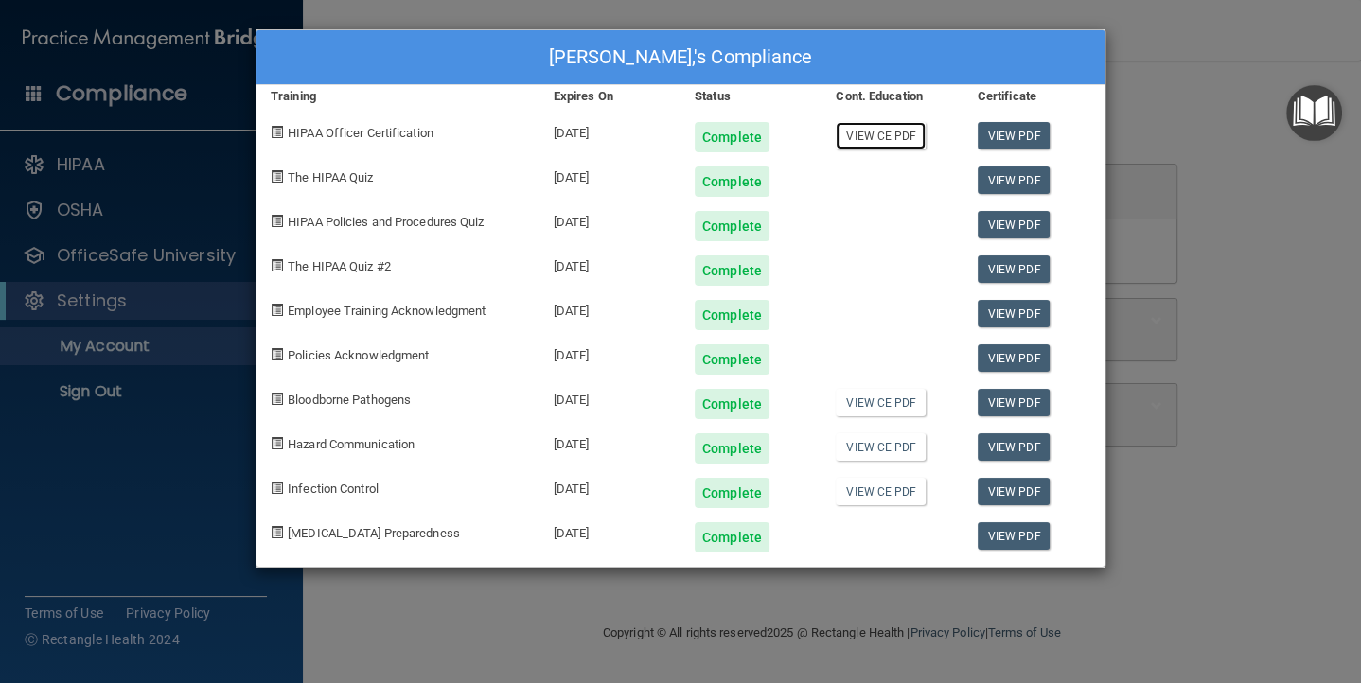
click at [886, 133] on link "View CE PDF" at bounding box center [881, 135] width 90 height 27
click at [892, 397] on link "View CE PDF" at bounding box center [881, 402] width 90 height 27
click at [1002, 310] on link "View PDF" at bounding box center [1014, 313] width 73 height 27
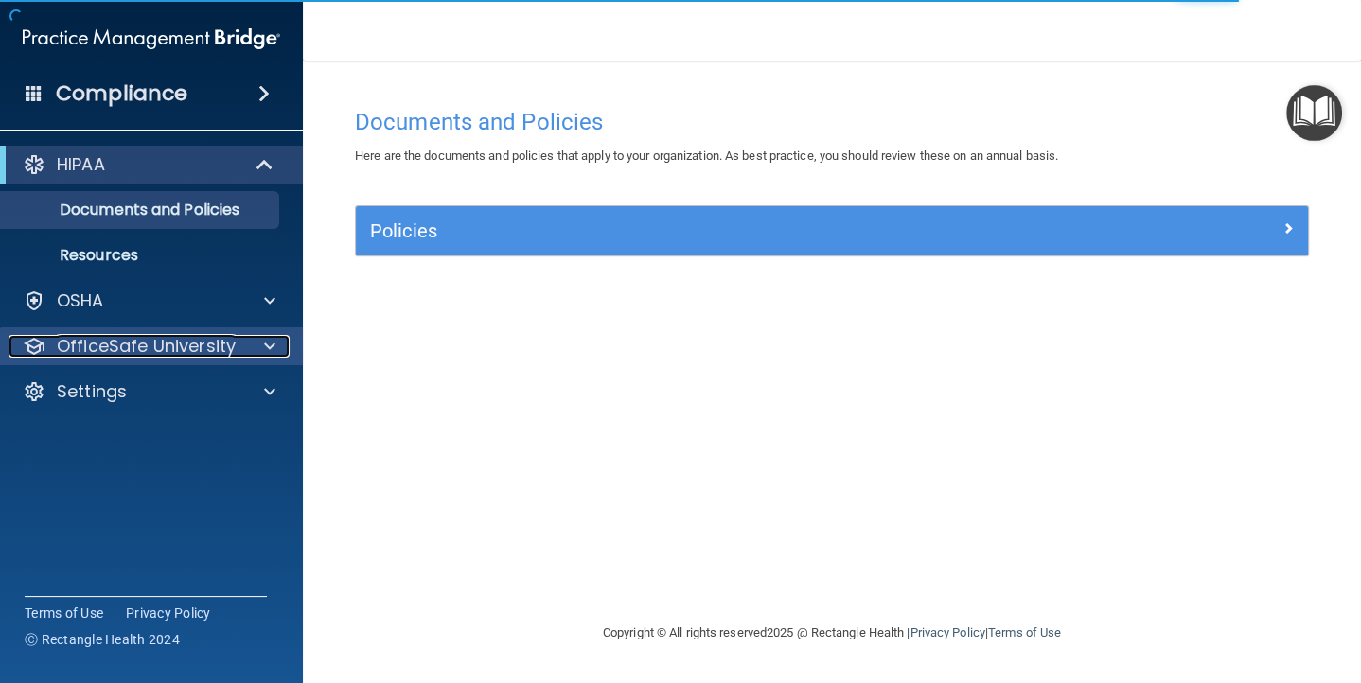
click at [239, 343] on div "OfficeSafe University" at bounding box center [126, 346] width 235 height 23
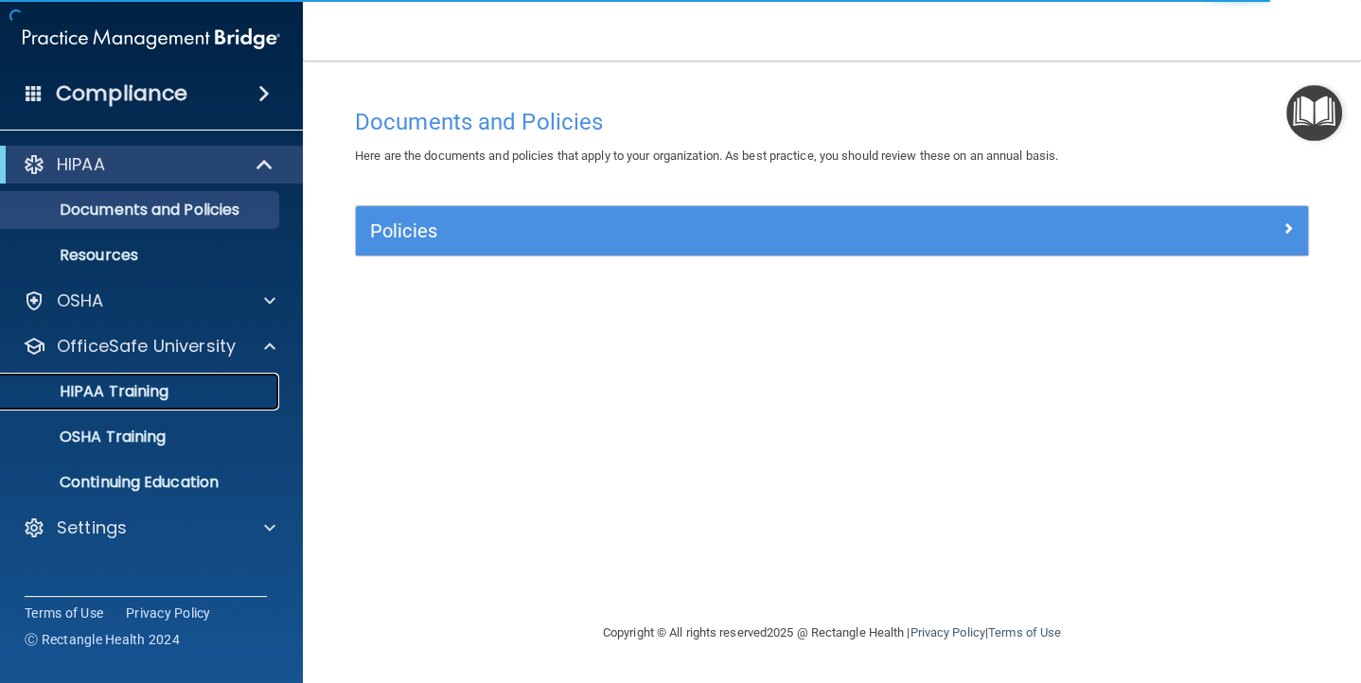
click at [200, 382] on div "HIPAA Training" at bounding box center [141, 391] width 258 height 19
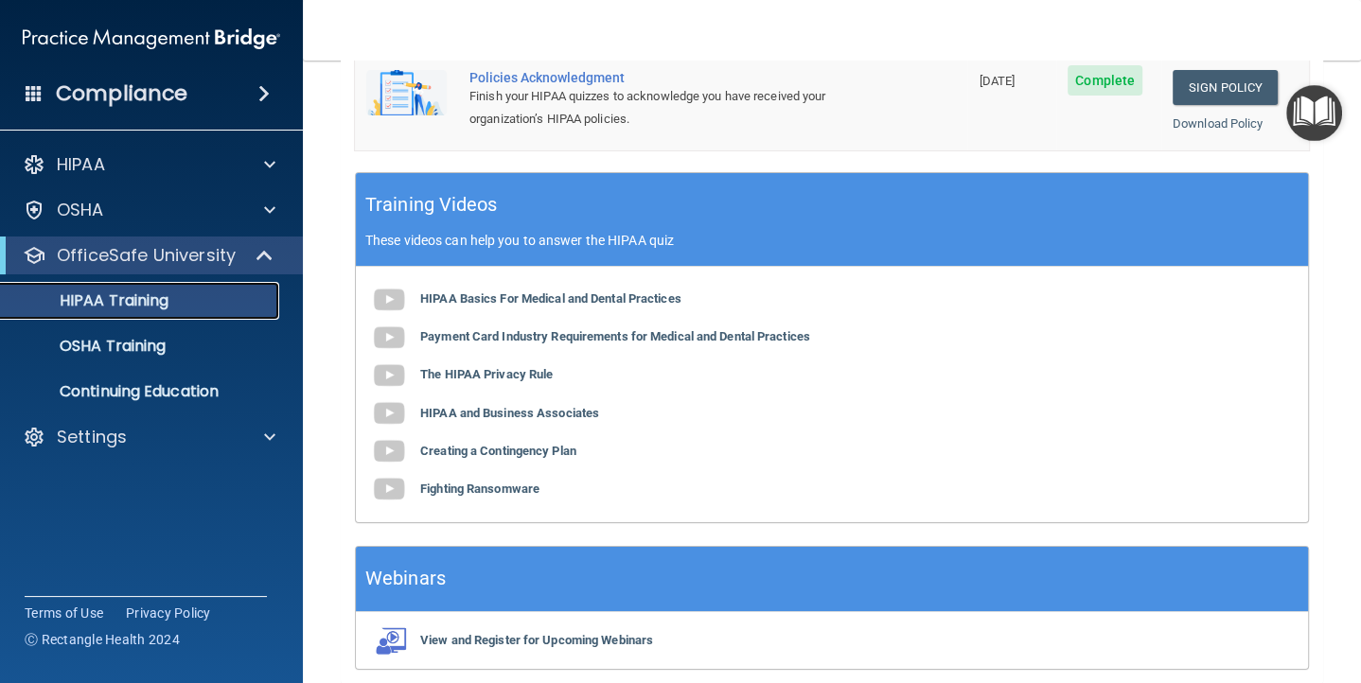
scroll to position [670, 0]
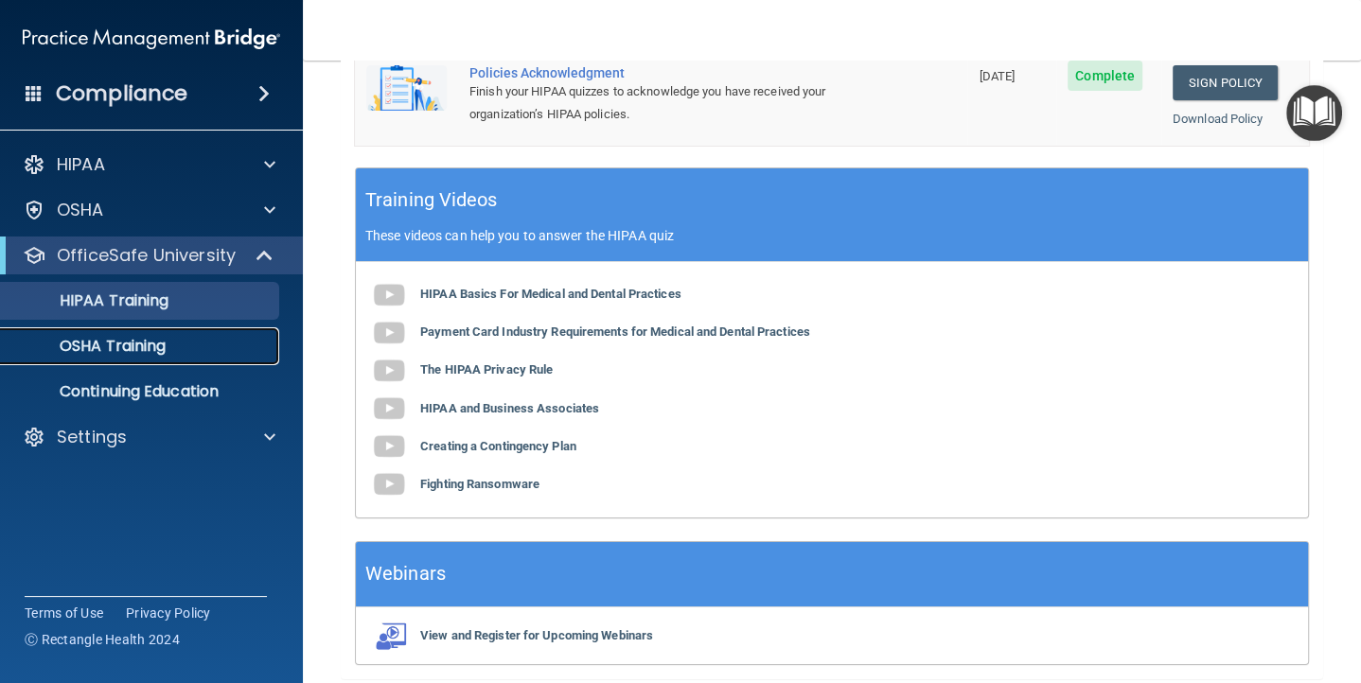
click at [160, 346] on p "OSHA Training" at bounding box center [88, 346] width 153 height 19
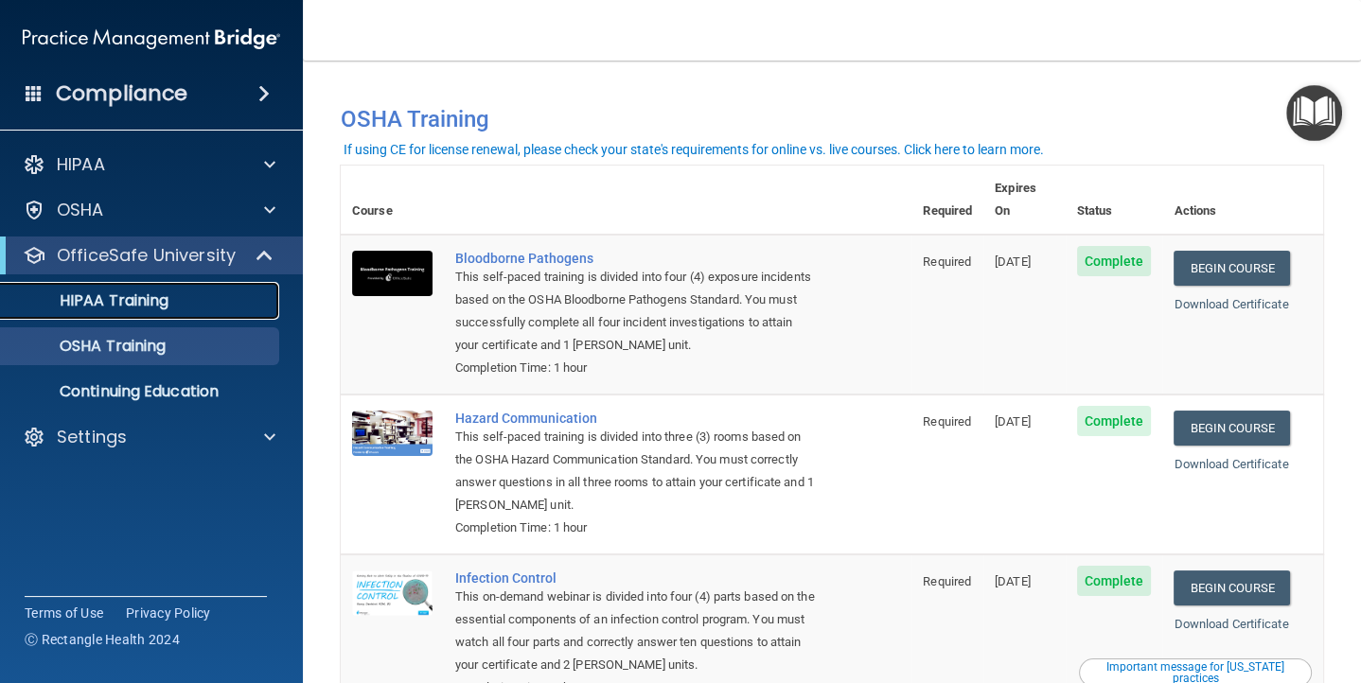
click at [162, 295] on p "HIPAA Training" at bounding box center [90, 301] width 156 height 19
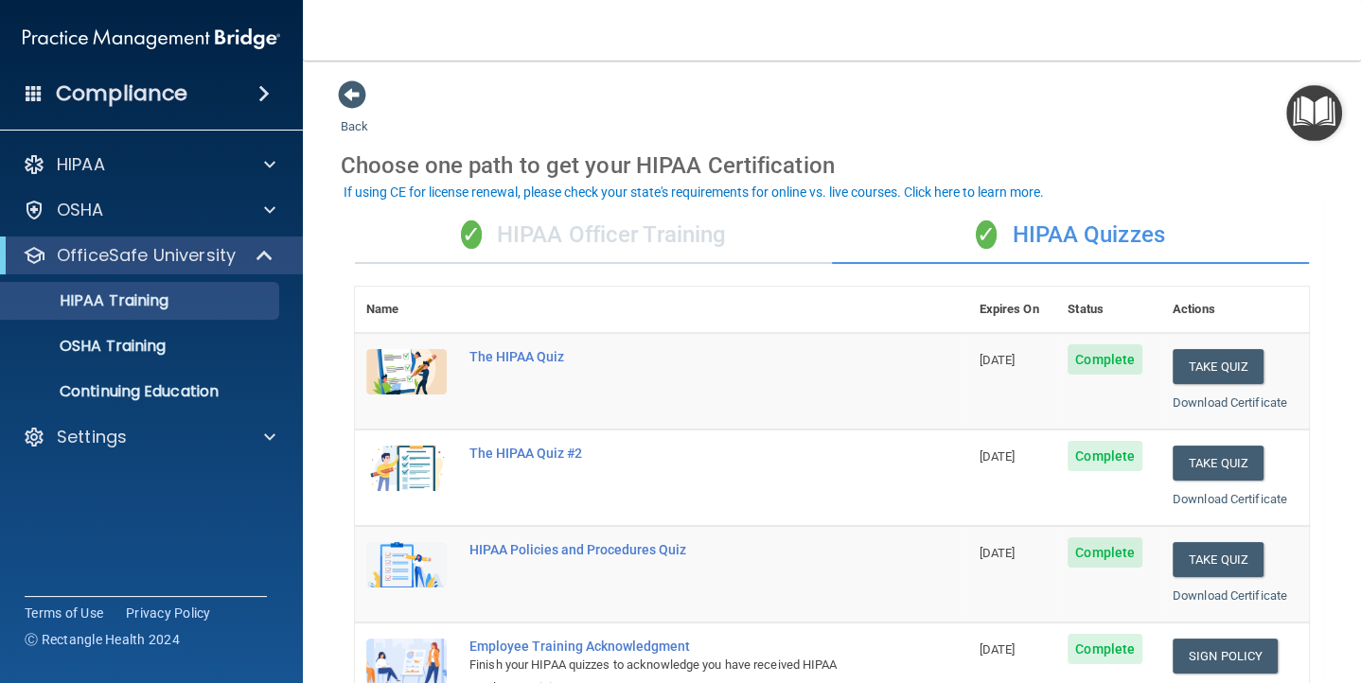
click at [614, 235] on div "✓ HIPAA Officer Training" at bounding box center [593, 235] width 477 height 57
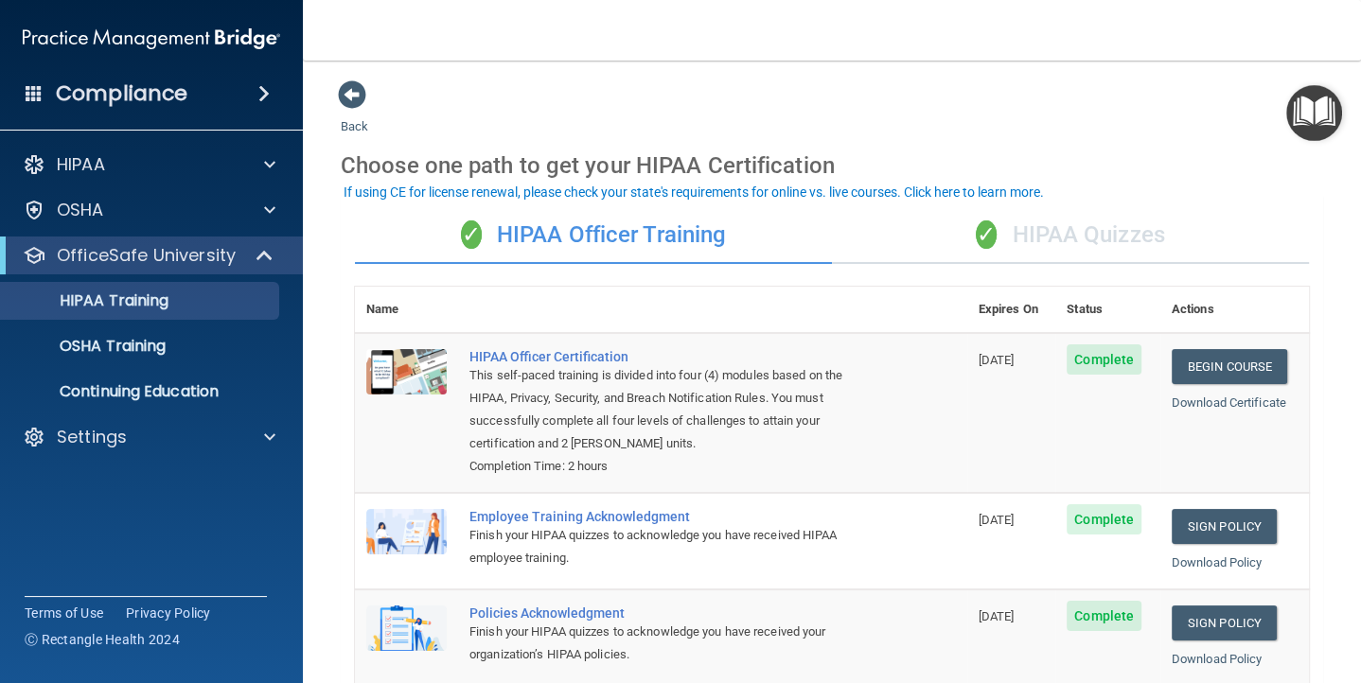
click at [1070, 233] on div "✓ HIPAA Quizzes" at bounding box center [1070, 235] width 477 height 57
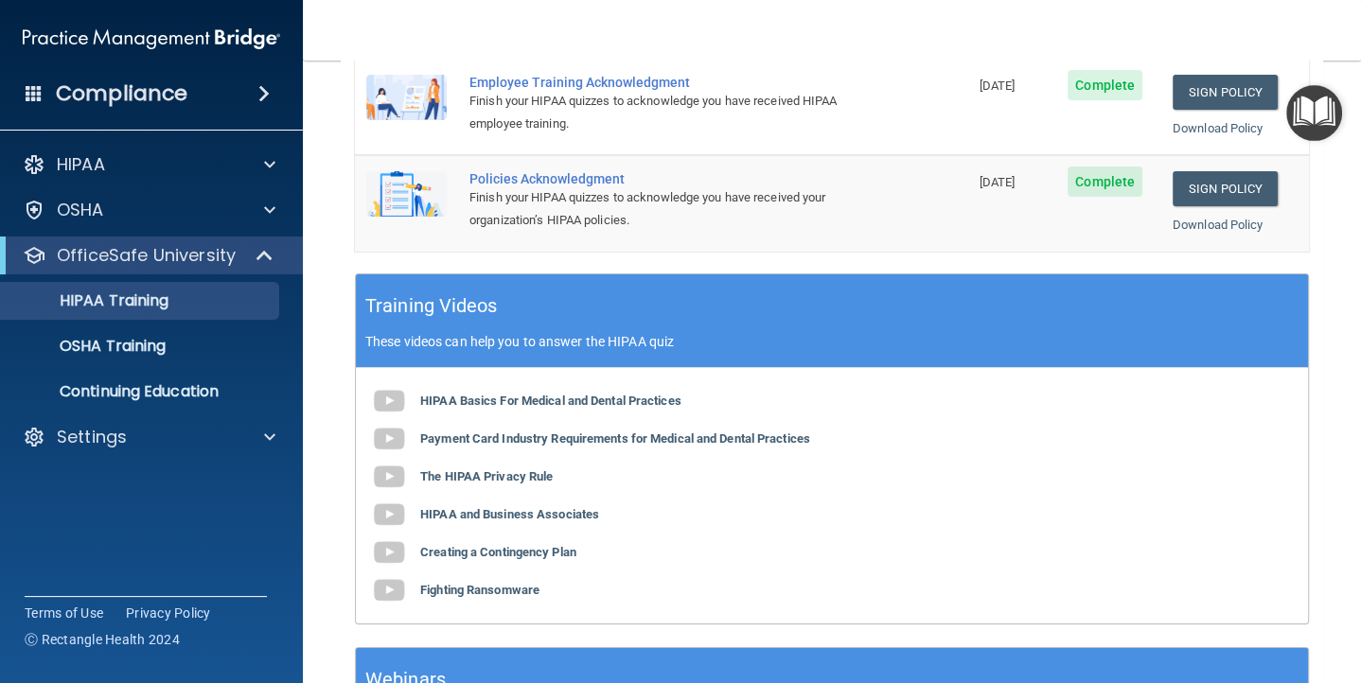
scroll to position [565, 0]
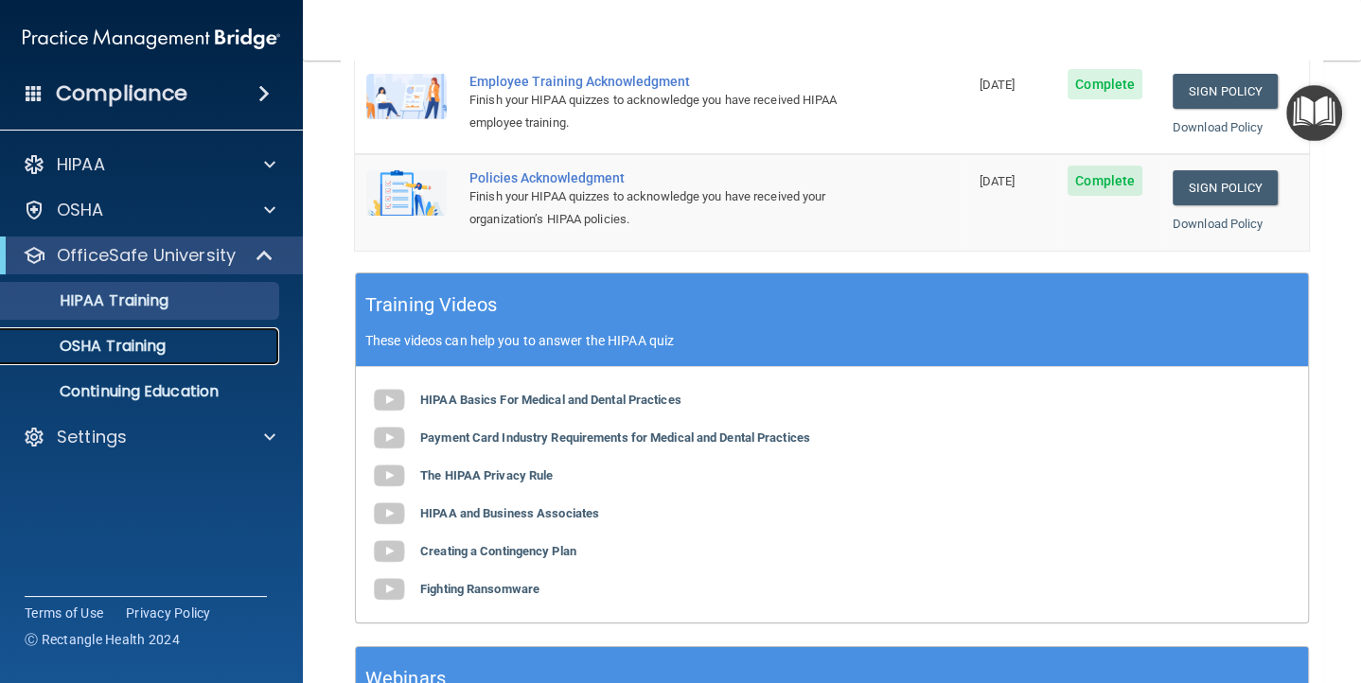
click at [139, 351] on p "OSHA Training" at bounding box center [88, 346] width 153 height 19
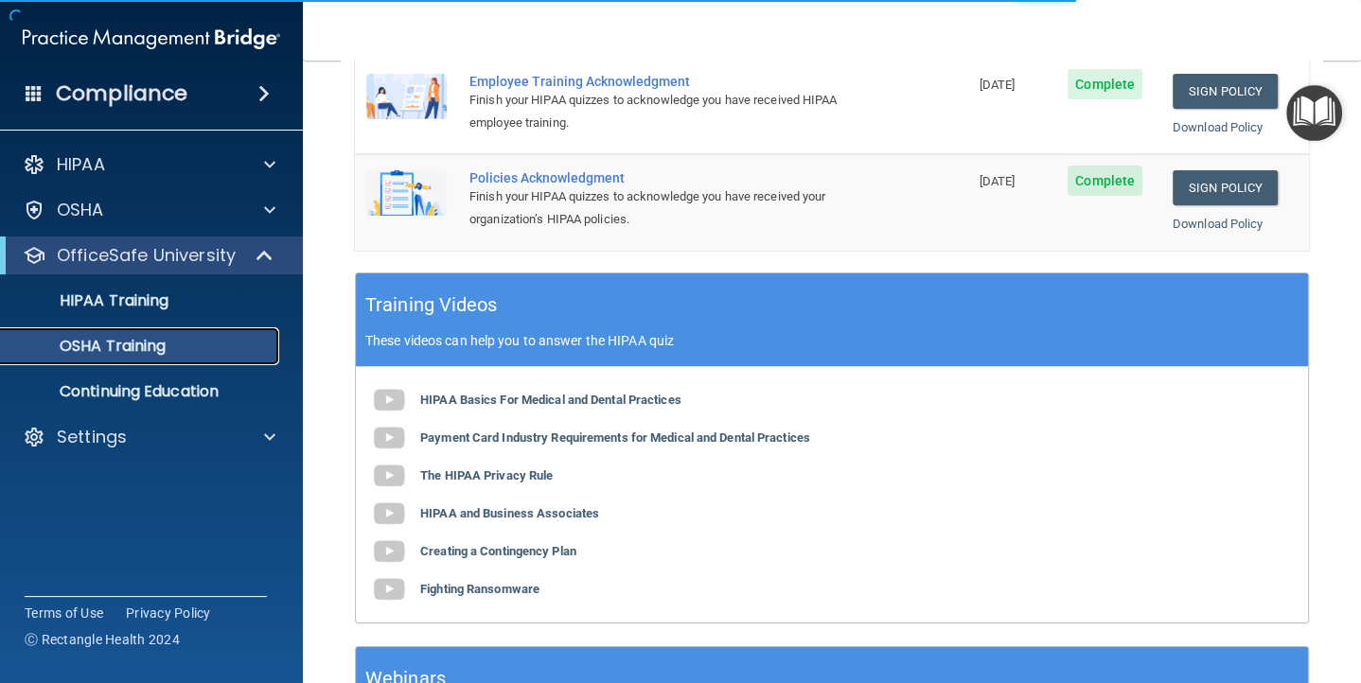
scroll to position [241, 0]
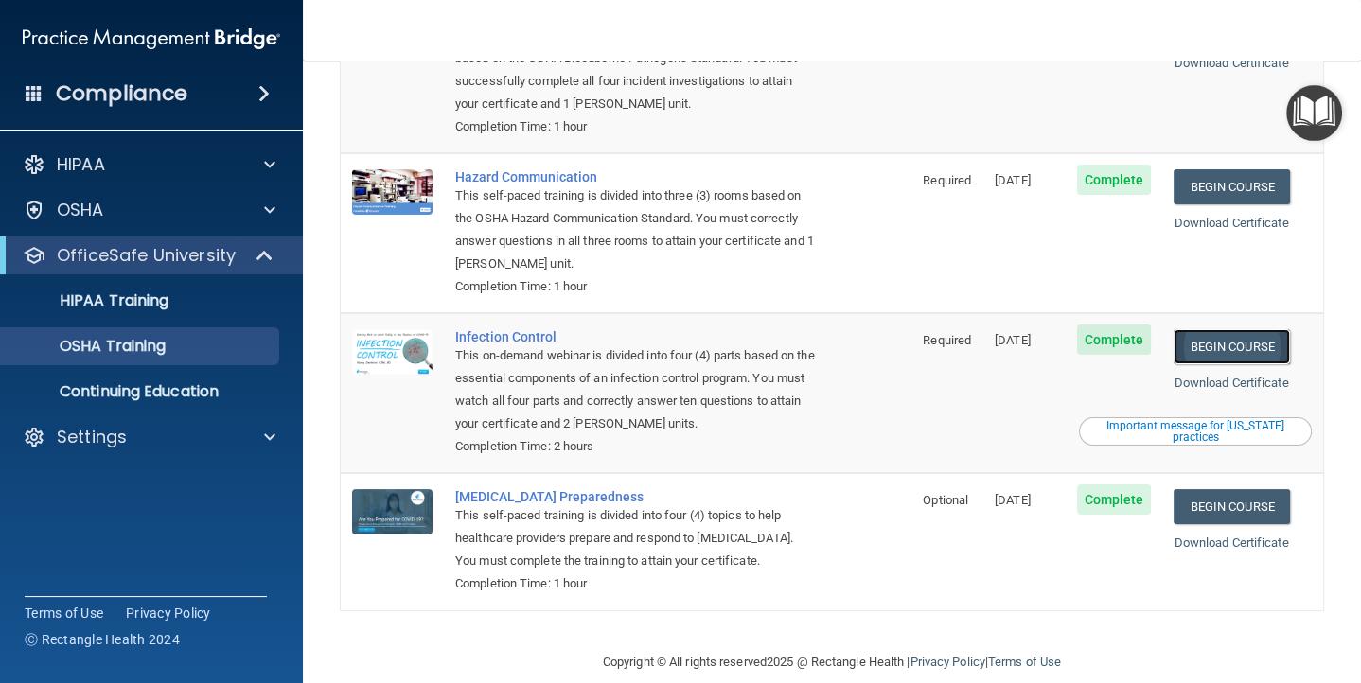
click at [1251, 329] on link "Begin Course" at bounding box center [1231, 346] width 115 height 35
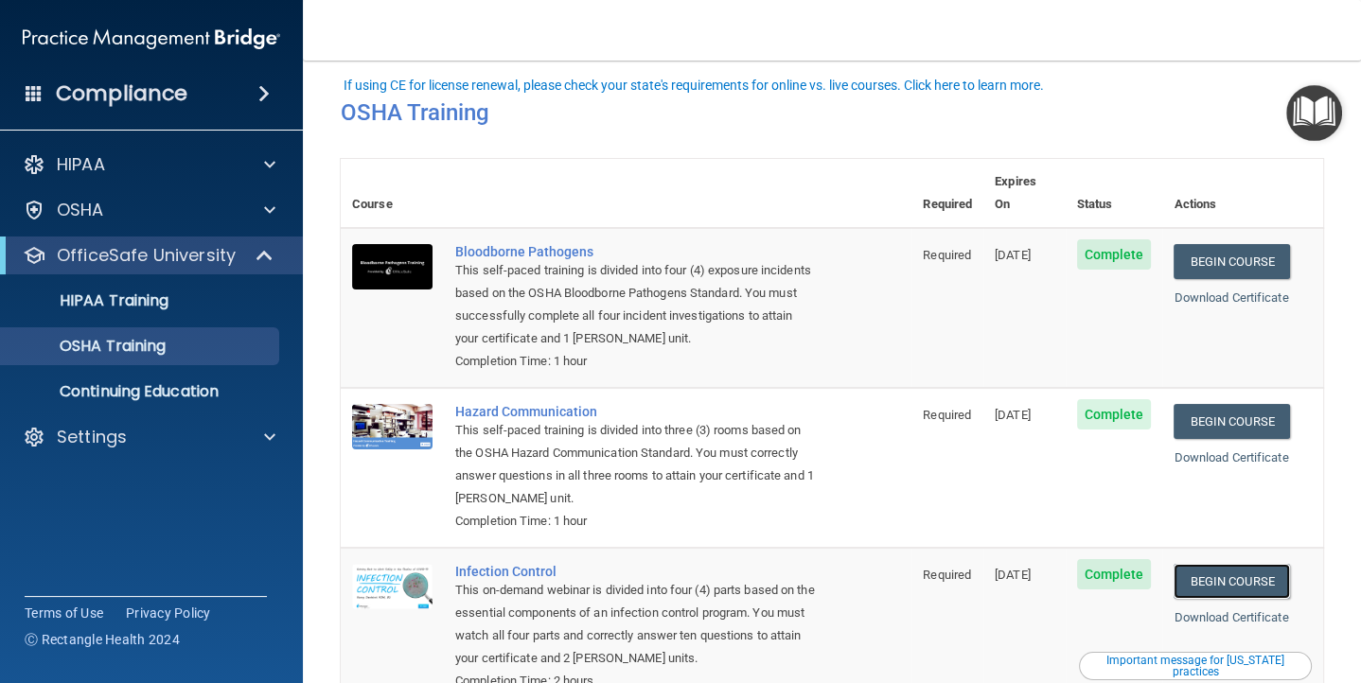
scroll to position [0, 0]
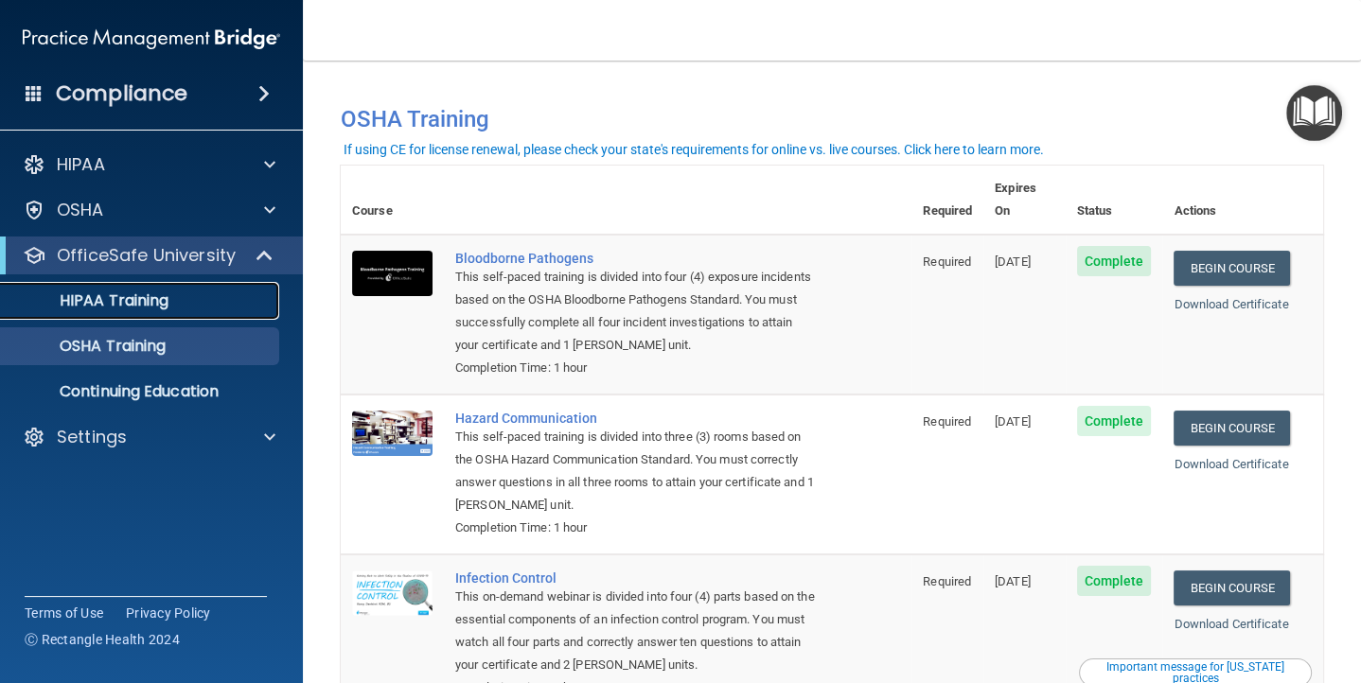
click at [128, 299] on p "HIPAA Training" at bounding box center [90, 301] width 156 height 19
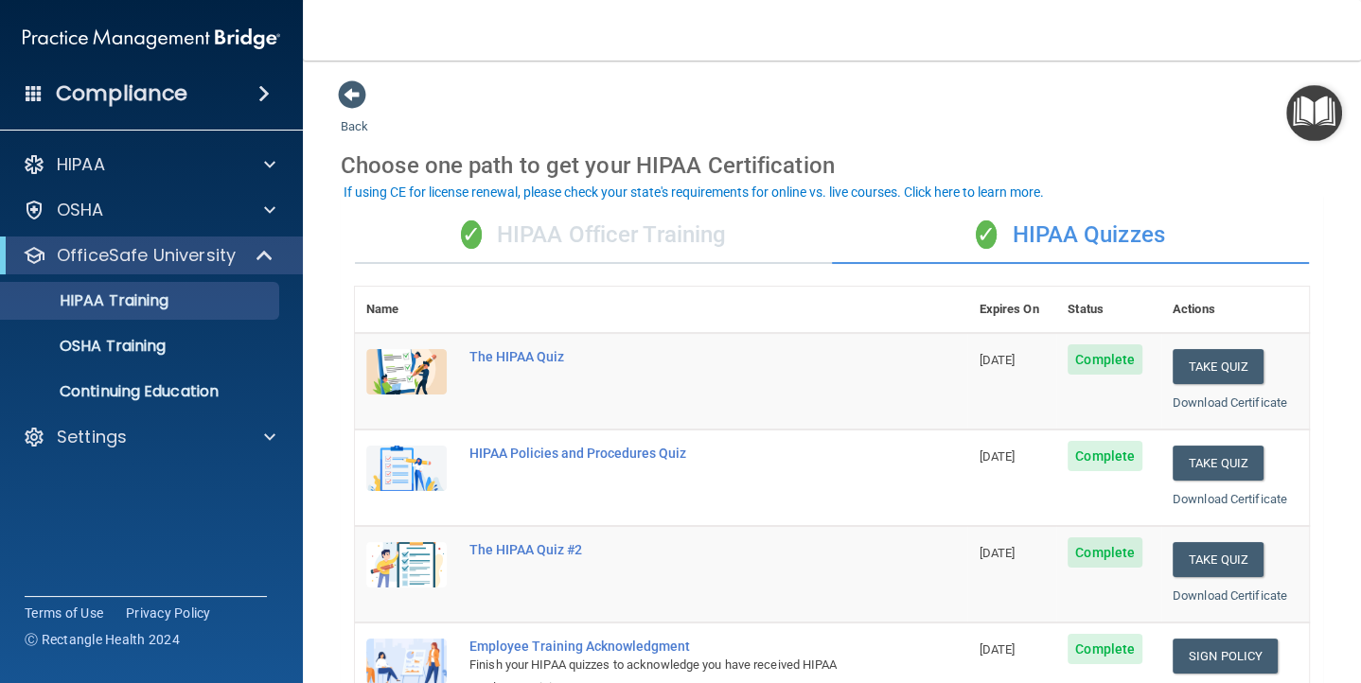
click at [1070, 237] on div "✓ HIPAA Quizzes" at bounding box center [1070, 235] width 477 height 57
click at [534, 246] on div "✓ HIPAA Officer Training" at bounding box center [593, 235] width 477 height 57
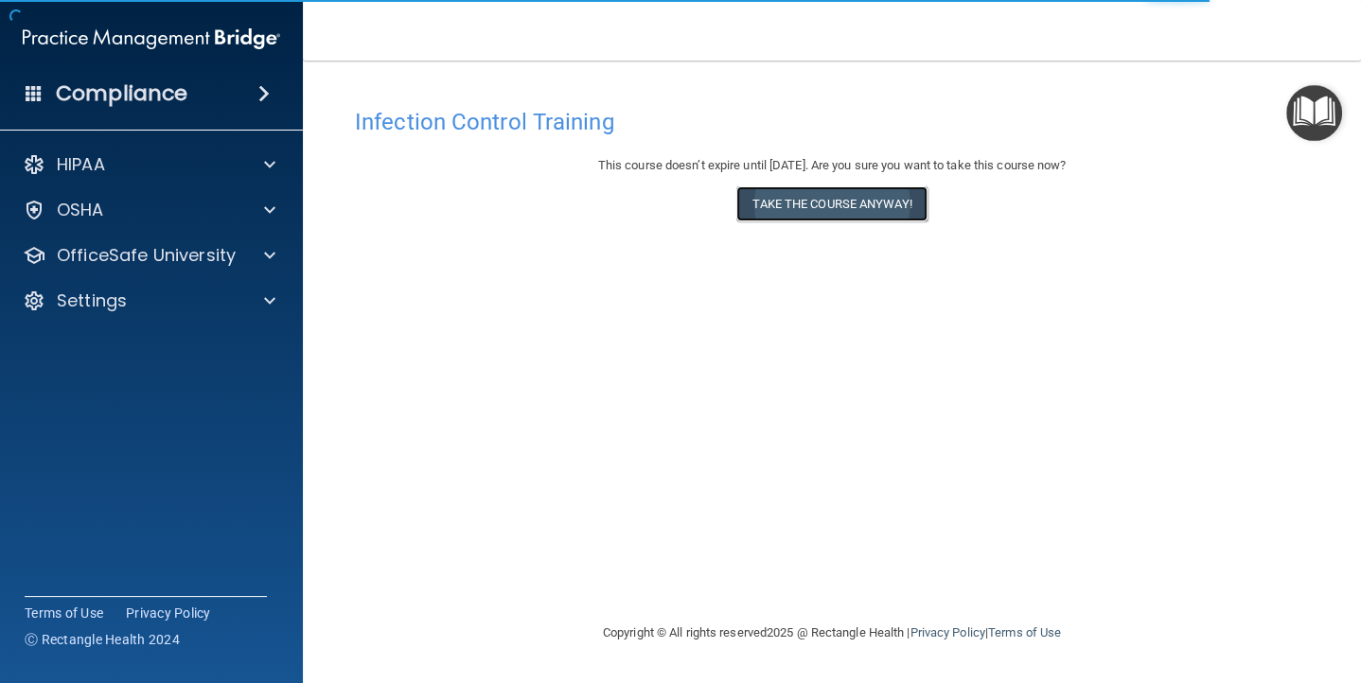
click at [816, 203] on button "Take the course anyway!" at bounding box center [832, 203] width 190 height 35
